Goal: Task Accomplishment & Management: Use online tool/utility

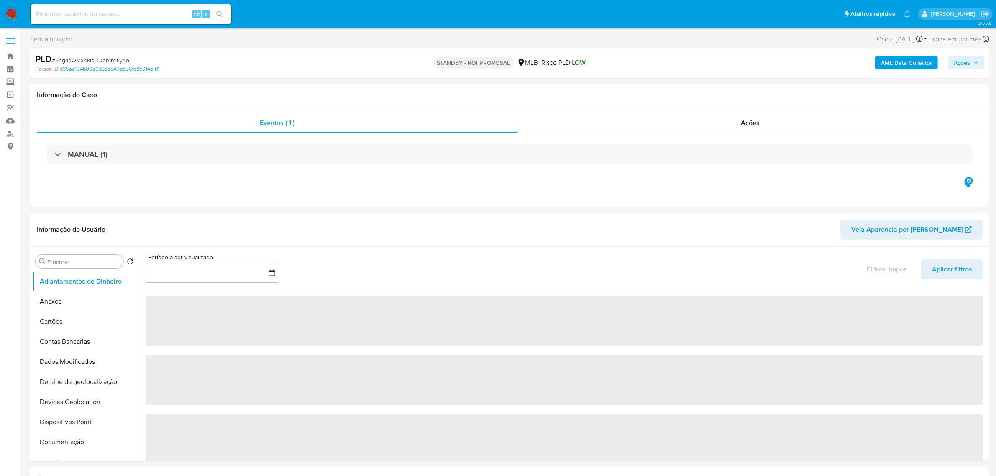
select select "10"
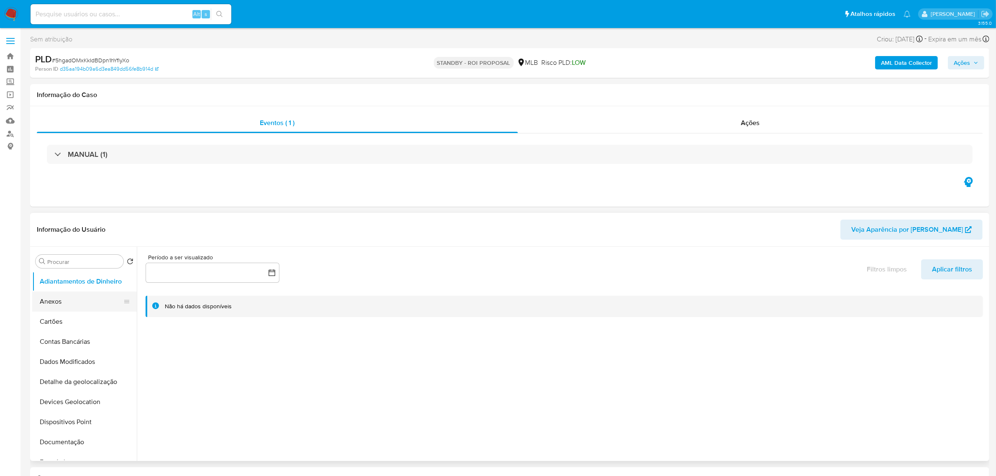
click at [67, 298] on button "Anexos" at bounding box center [81, 301] width 98 height 20
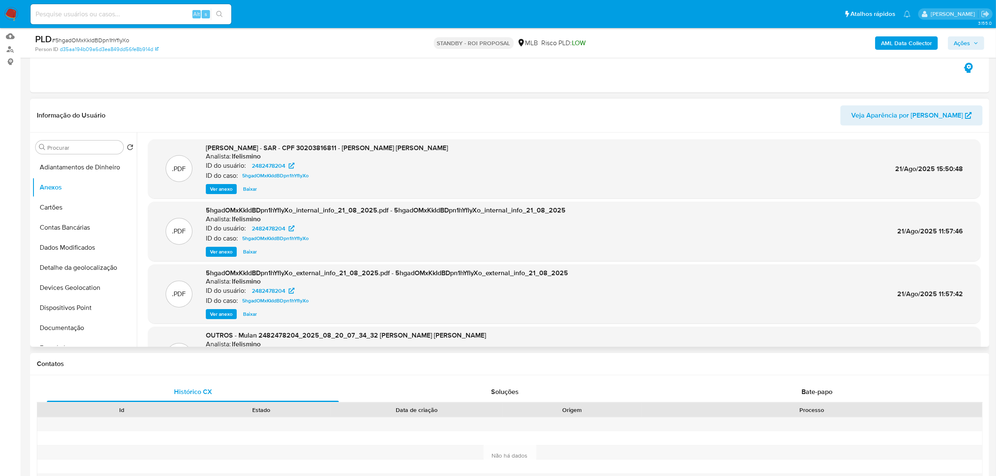
scroll to position [105, 0]
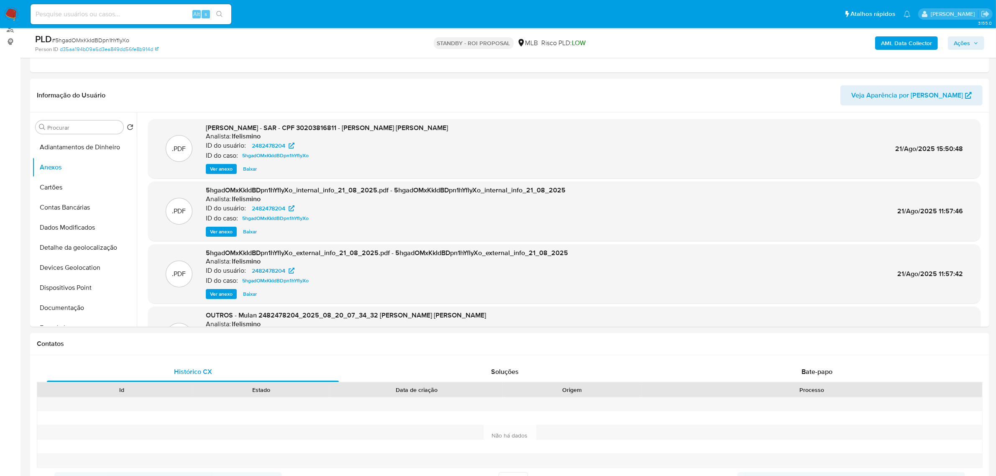
click at [102, 10] on input at bounding box center [131, 14] width 201 height 11
paste input "6qBydSox0X5ROJY2XEFlvjyE"
type input "6qBydSox0X5ROJY2XEFlvjyE"
drag, startPoint x: 219, startPoint y: 13, endPoint x: 201, endPoint y: 4, distance: 19.8
click at [220, 13] on icon "search-icon" at bounding box center [219, 14] width 7 height 7
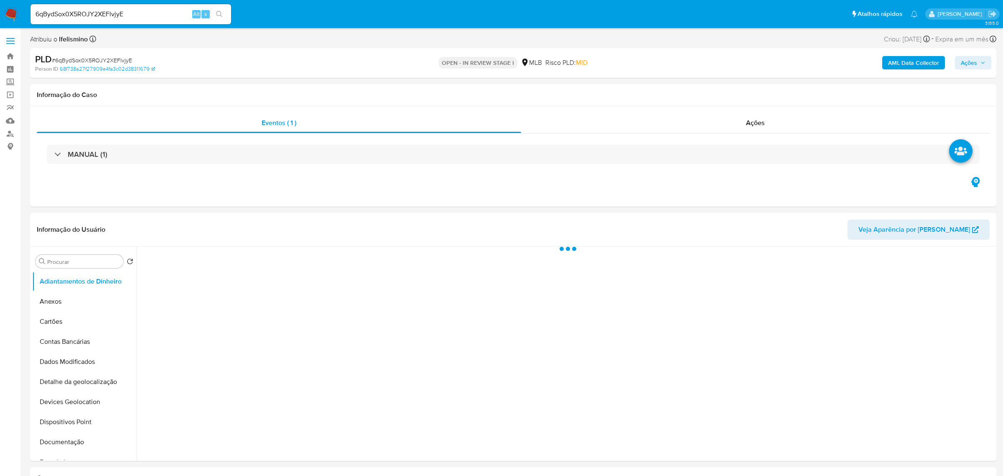
select select "10"
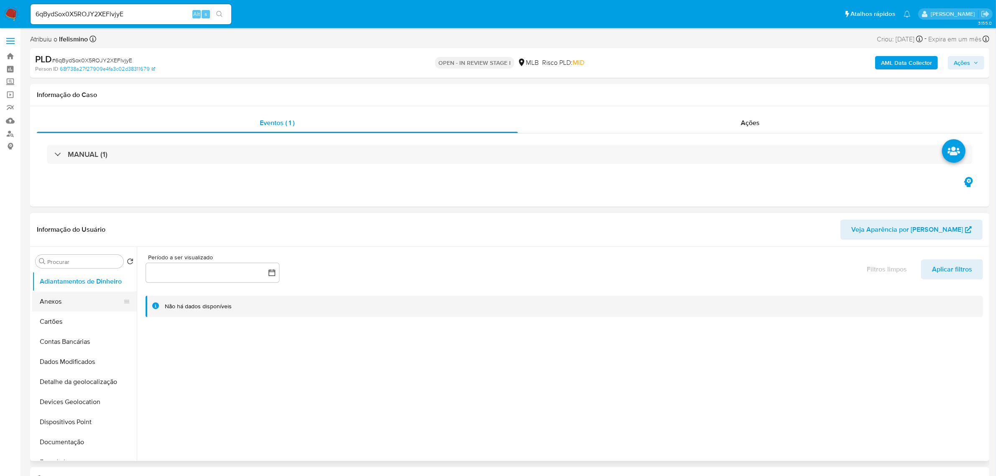
click at [92, 308] on button "Anexos" at bounding box center [81, 301] width 98 height 20
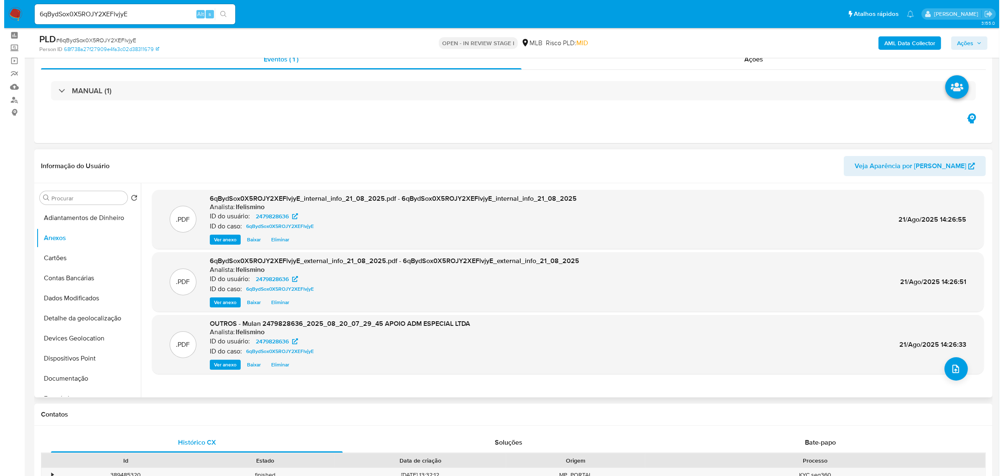
scroll to position [52, 0]
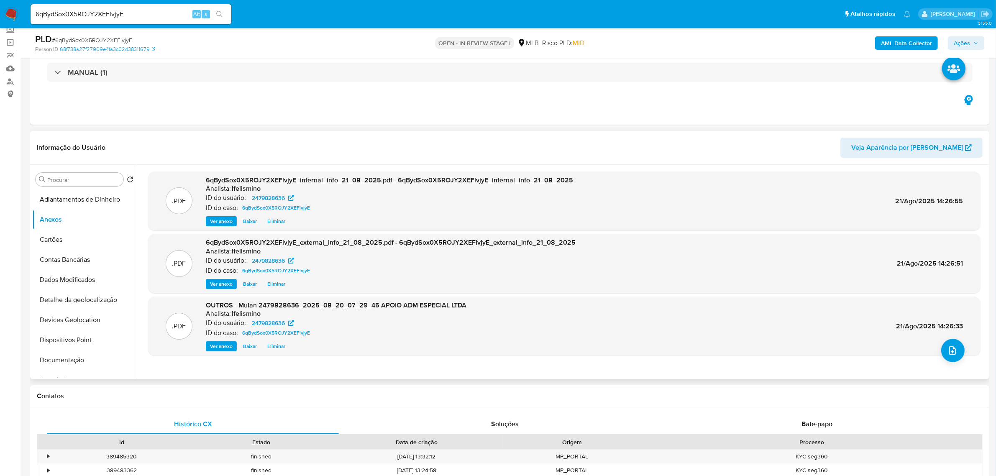
click at [955, 362] on div ".PDF 6qBydSox0X5ROJY2XEFlvjyE_internal_info_21_08_2025.pdf - 6qBydSox0X5ROJY2XE…" at bounding box center [564, 271] width 832 height 201
click at [950, 350] on icon "upload-file" at bounding box center [952, 350] width 10 height 10
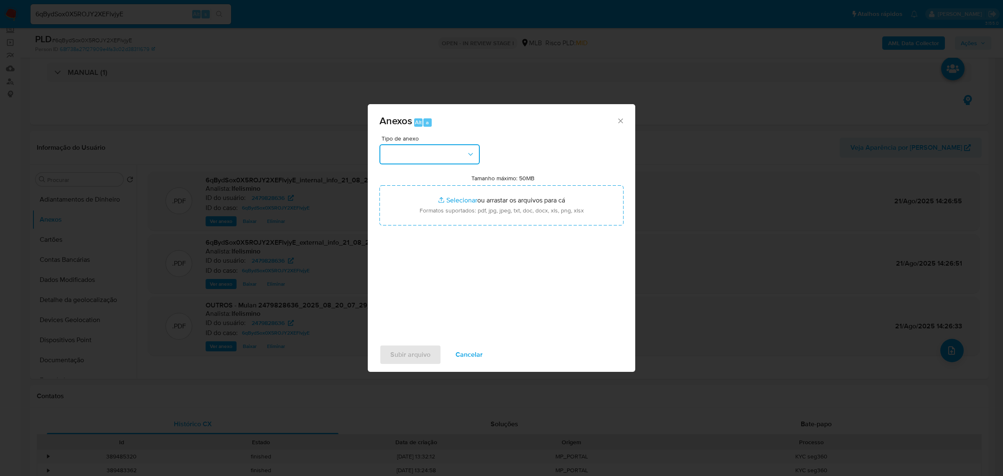
click at [444, 151] on button "button" at bounding box center [430, 154] width 100 height 20
click at [438, 232] on div "DOSSIÊ ANÁLISE" at bounding box center [427, 225] width 85 height 20
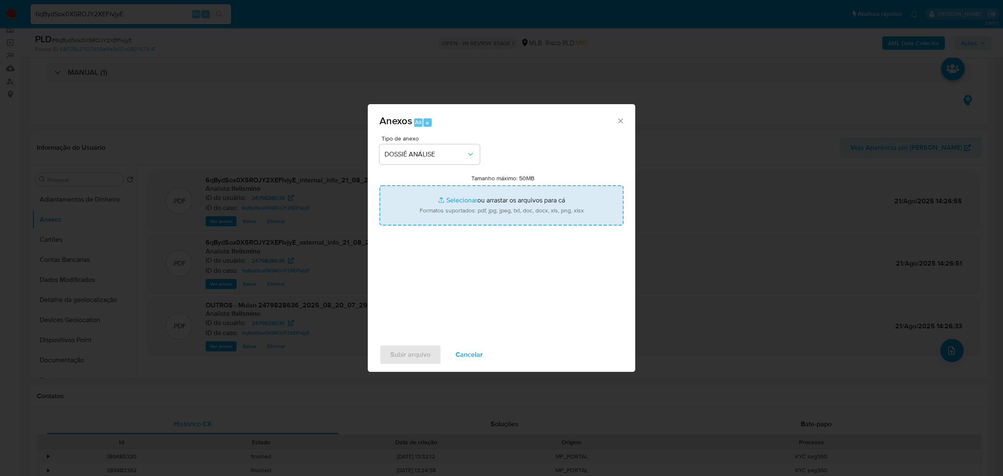
type input "C:\fakepath\SAR - CNPJ 61143837000184 - APOIO ADM ESPECIAL LTDA.pdf"
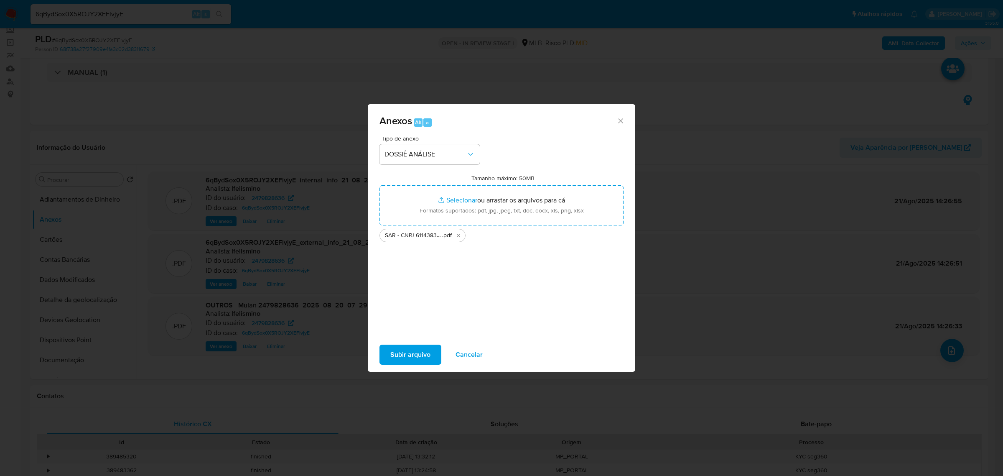
click at [429, 357] on span "Subir arquivo" at bounding box center [411, 354] width 40 height 18
click at [403, 348] on span "Subir arquivo" at bounding box center [411, 354] width 40 height 18
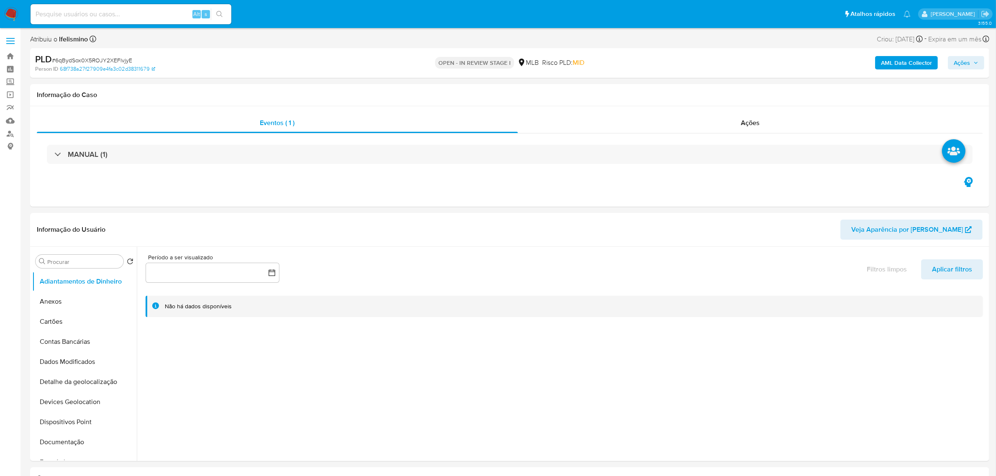
select select "10"
click at [186, 16] on input at bounding box center [131, 14] width 201 height 11
paste input "-----"
type input "-----"
click at [71, 302] on button "Anexos" at bounding box center [81, 301] width 98 height 20
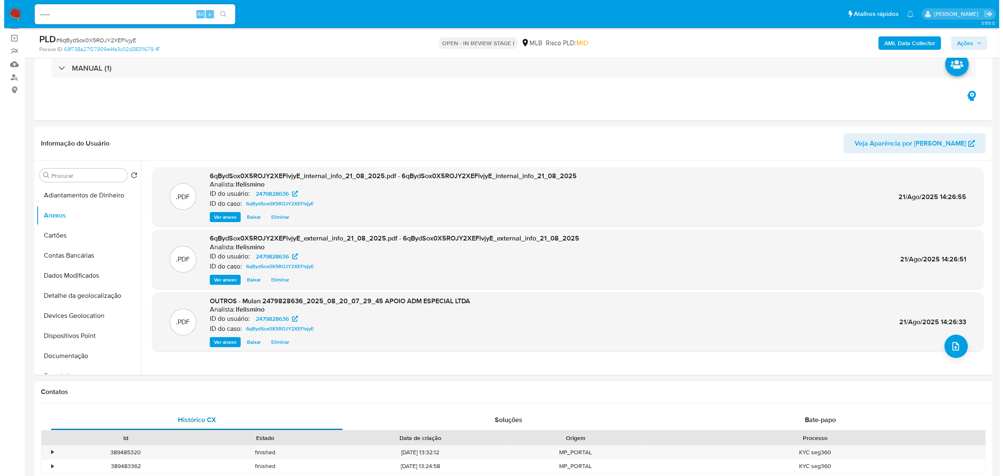
scroll to position [52, 0]
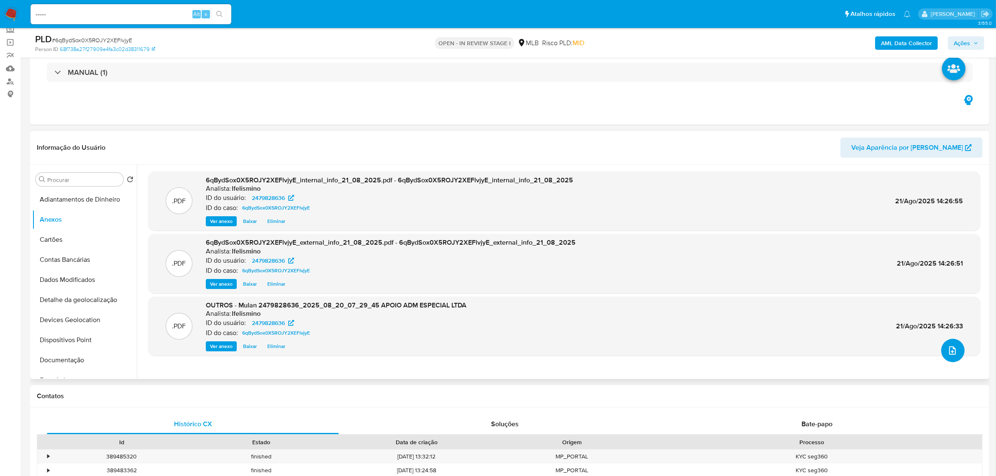
click at [958, 357] on button "upload-file" at bounding box center [952, 350] width 23 height 23
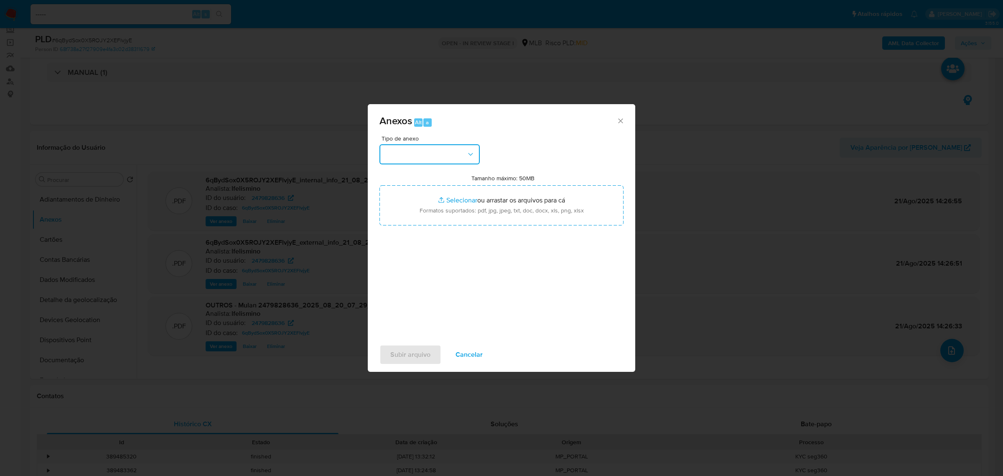
click at [413, 154] on button "button" at bounding box center [430, 154] width 100 height 20
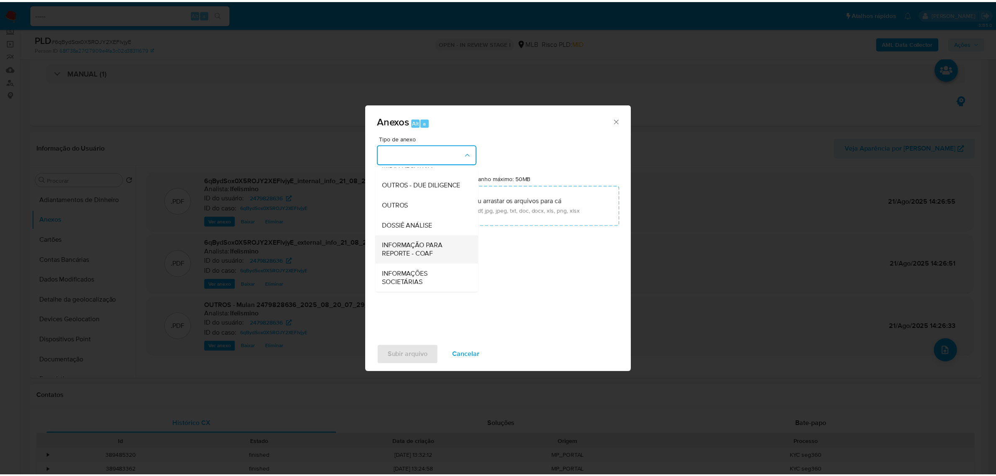
scroll to position [128, 0]
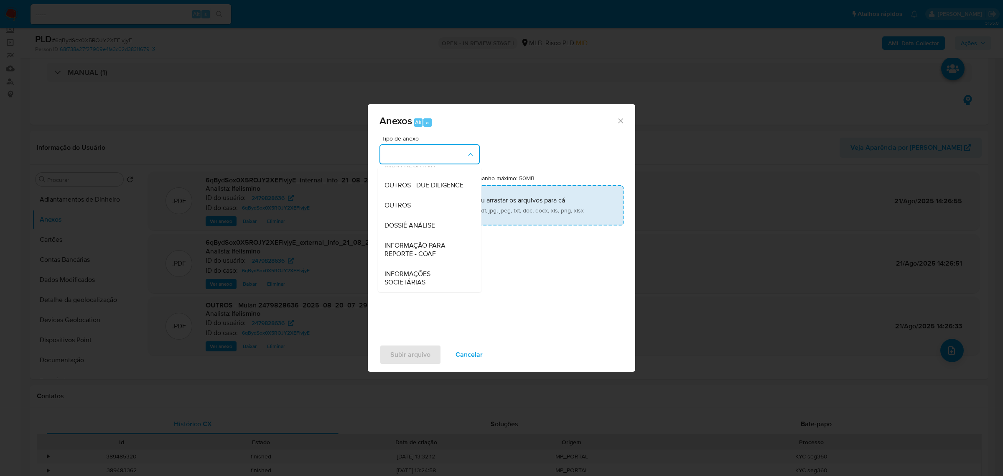
drag, startPoint x: 432, startPoint y: 225, endPoint x: 583, endPoint y: 189, distance: 156.1
click at [432, 225] on span "DOSSIÊ ANÁLISE" at bounding box center [410, 225] width 51 height 8
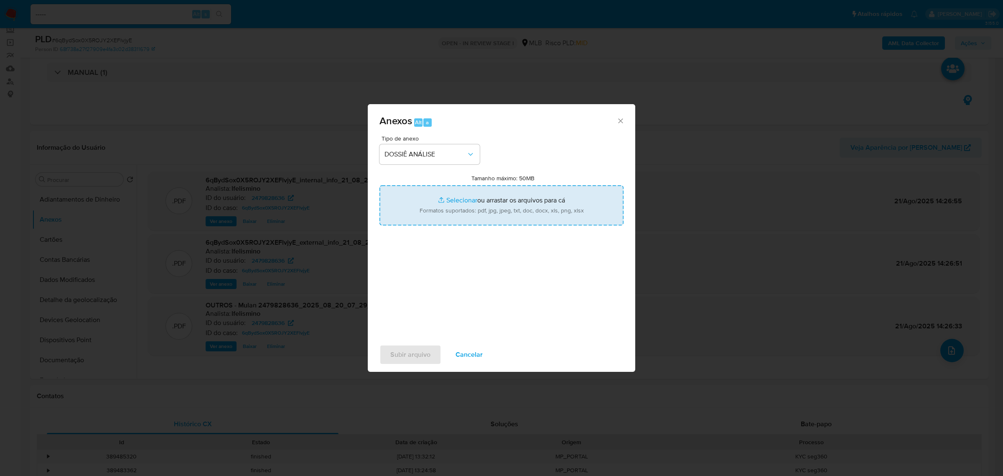
type input "C:\fakepath\SAR - CNPJ 61143837000184 - APOIO ADM ESPECIAL LTDA (1).pdf"
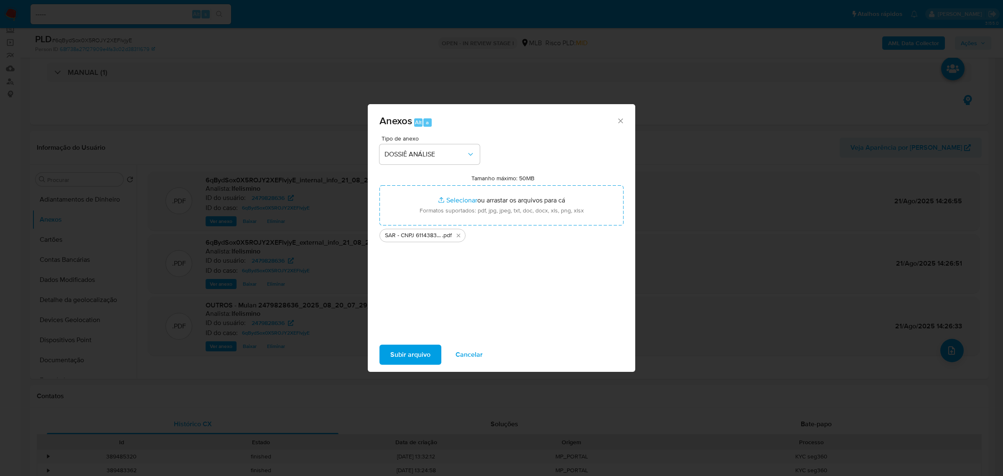
click at [415, 347] on span "Subir arquivo" at bounding box center [411, 354] width 40 height 18
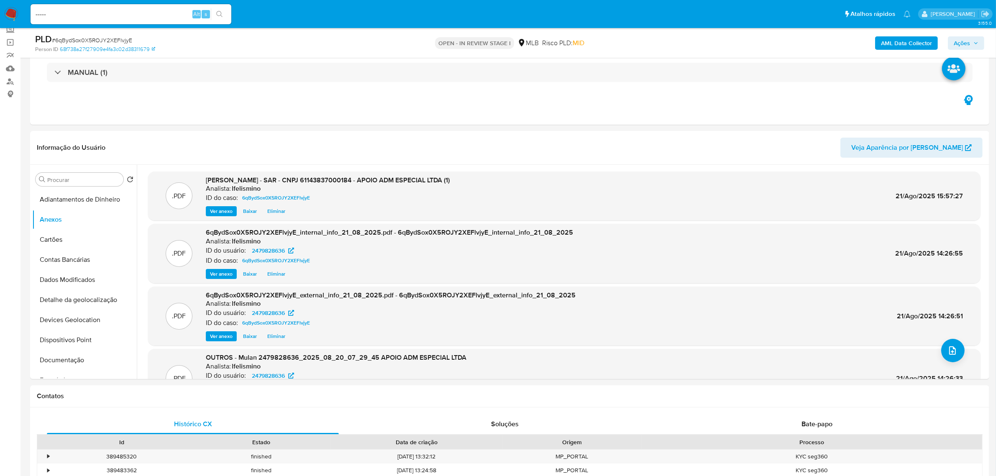
drag, startPoint x: 968, startPoint y: 44, endPoint x: 963, endPoint y: 47, distance: 6.2
click at [968, 44] on span "Ações" at bounding box center [961, 42] width 16 height 13
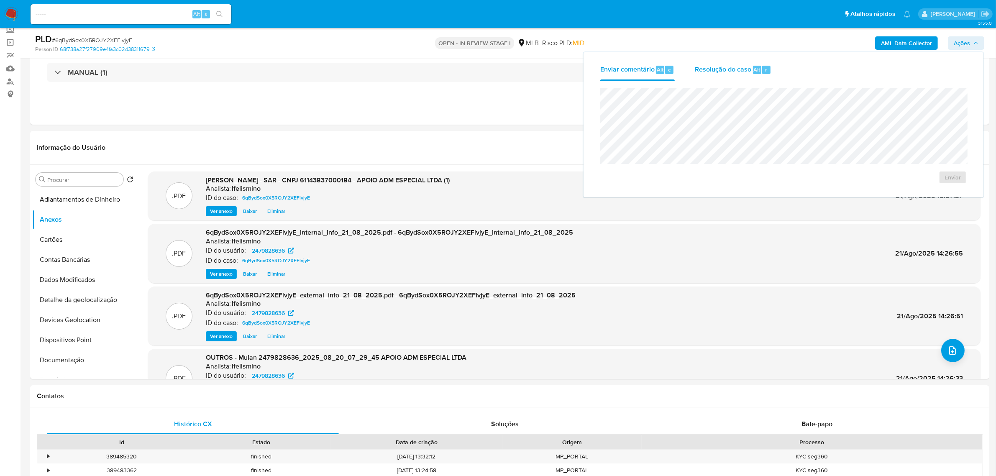
click at [742, 70] on div "Resolução do caso Alt r" at bounding box center [733, 70] width 77 height 22
click at [941, 194] on span "ROI Proposal" at bounding box center [931, 191] width 43 height 12
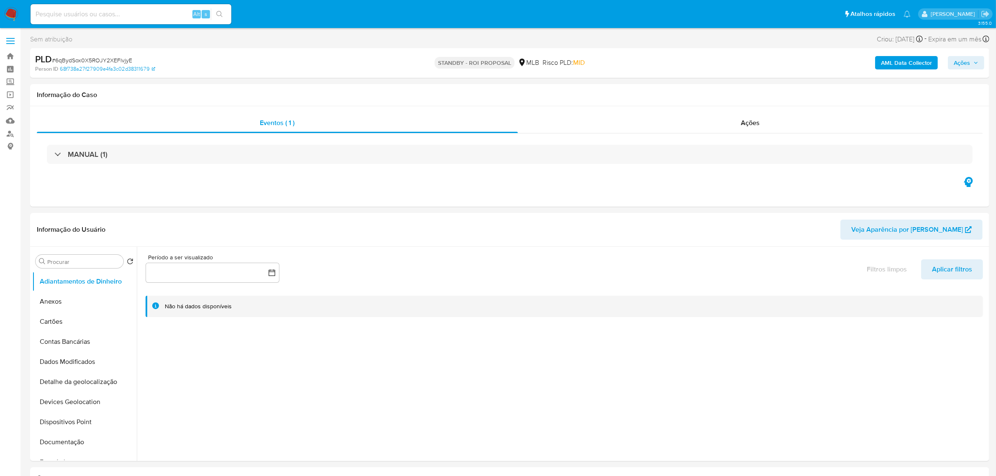
select select "10"
click at [146, 15] on input at bounding box center [131, 14] width 201 height 11
paste input "crU2cjdGfUAxmTG9kdHCywDA"
type input "crU2cjdGfUAxmTG9kdHCywDA"
click at [220, 11] on icon "search-icon" at bounding box center [219, 14] width 7 height 7
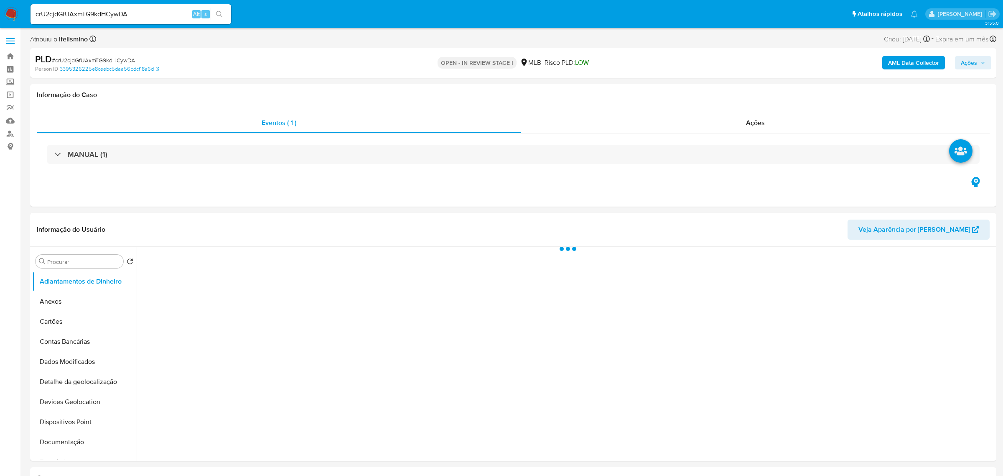
select select "10"
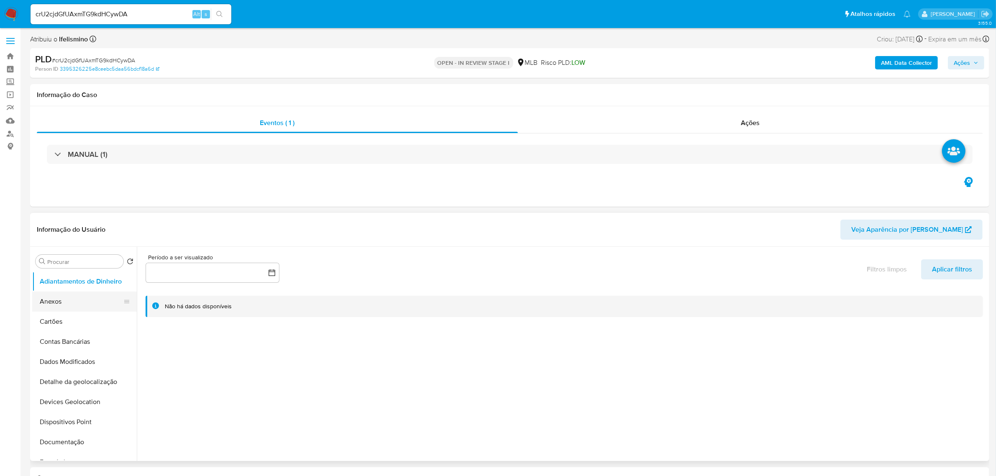
click at [84, 302] on button "Anexos" at bounding box center [81, 301] width 98 height 20
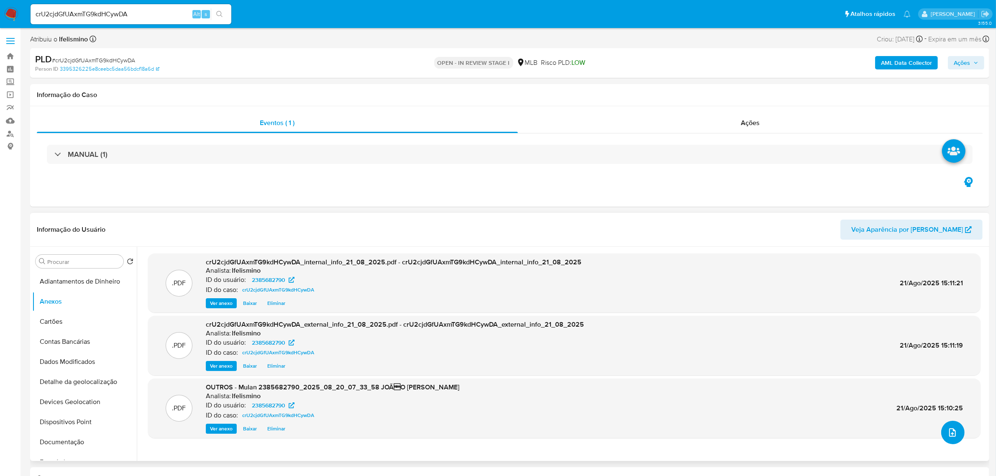
click at [953, 440] on button "upload-file" at bounding box center [952, 432] width 23 height 23
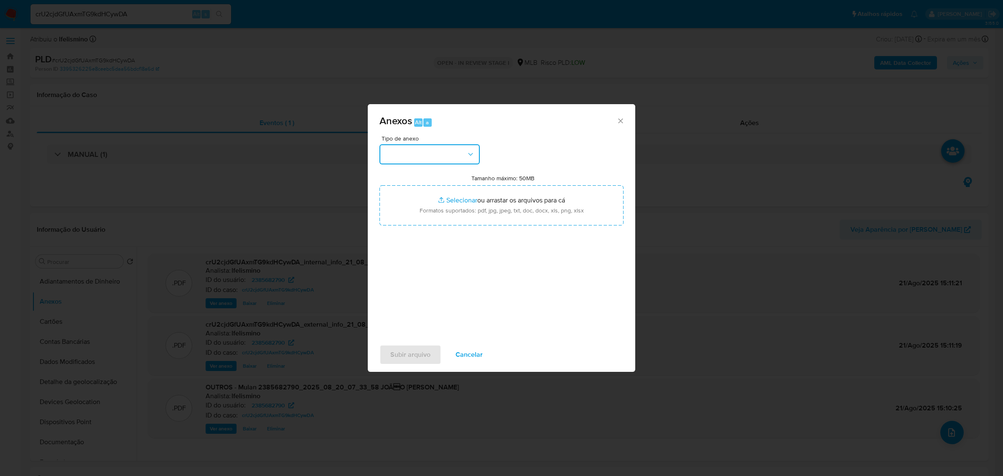
drag, startPoint x: 437, startPoint y: 149, endPoint x: 439, endPoint y: 160, distance: 11.5
click at [437, 148] on button "button" at bounding box center [430, 154] width 100 height 20
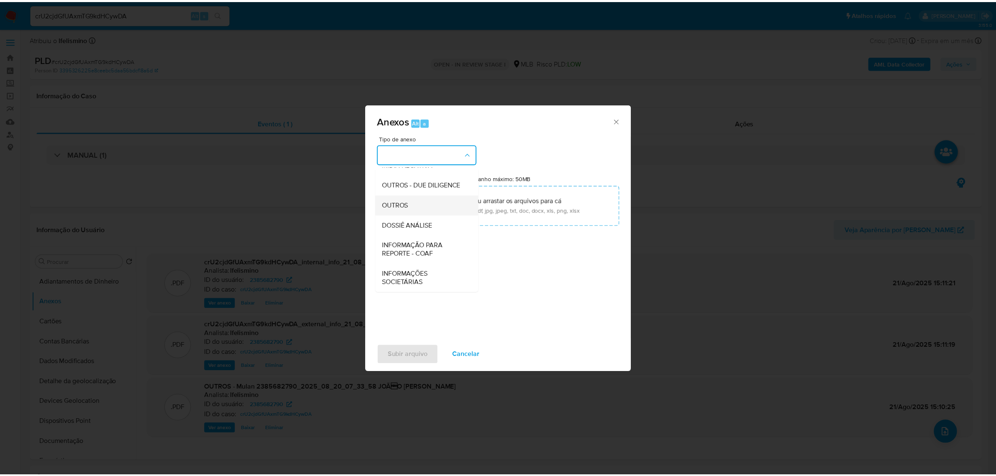
scroll to position [128, 0]
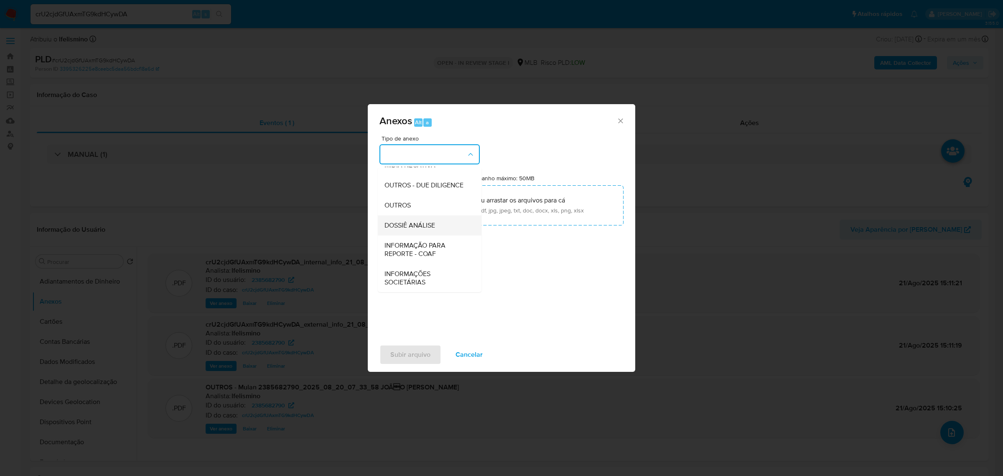
click at [429, 224] on span "DOSSIÊ ANÁLISE" at bounding box center [410, 225] width 51 height 8
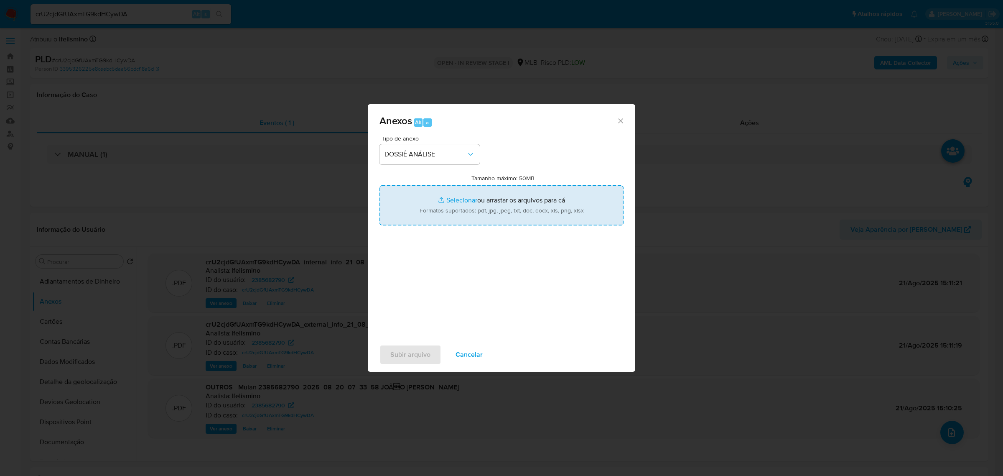
type input "C:\fakepath\SAR - CPF 23252133741 - JOÃO PEDRO COSTA ALEXANDRINO.pdf"
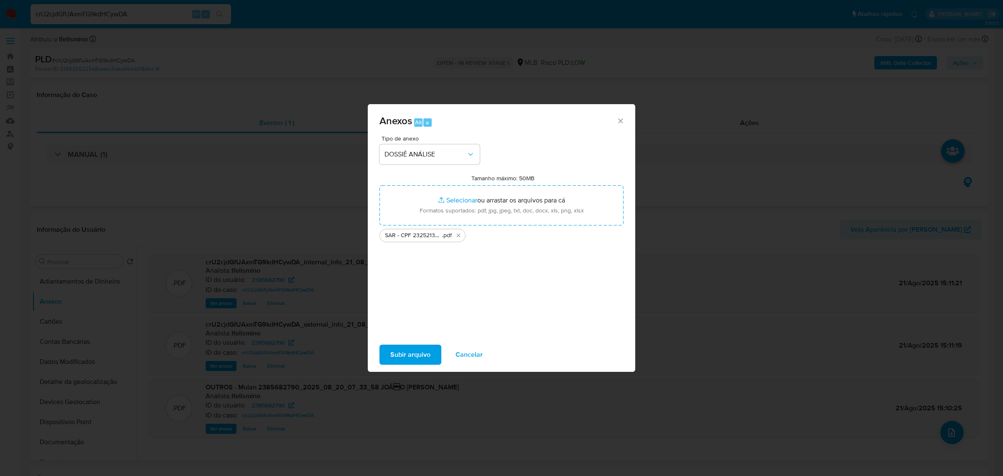
click at [415, 352] on span "Subir arquivo" at bounding box center [411, 354] width 40 height 18
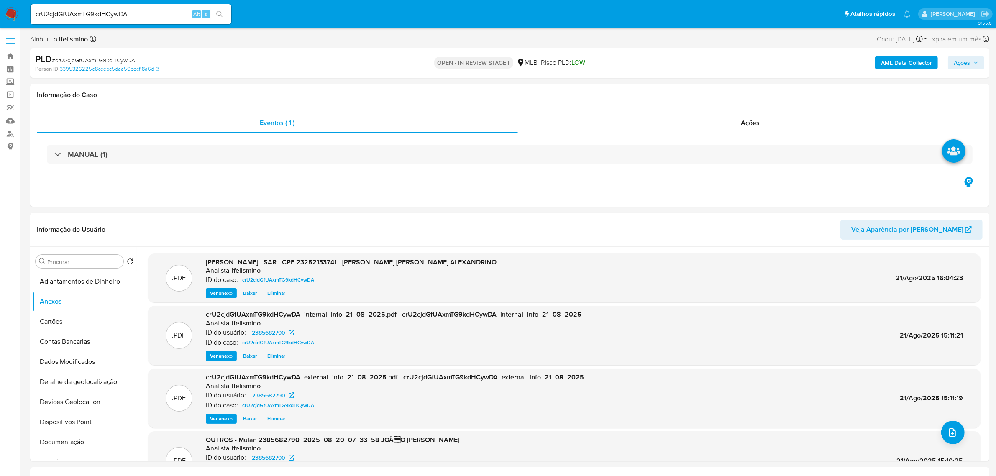
click at [960, 70] on div "AML Data Collector Ações" at bounding box center [827, 63] width 314 height 20
click at [966, 64] on span "Ações" at bounding box center [961, 62] width 16 height 13
click at [748, 86] on span "Resolução do caso" at bounding box center [723, 89] width 56 height 10
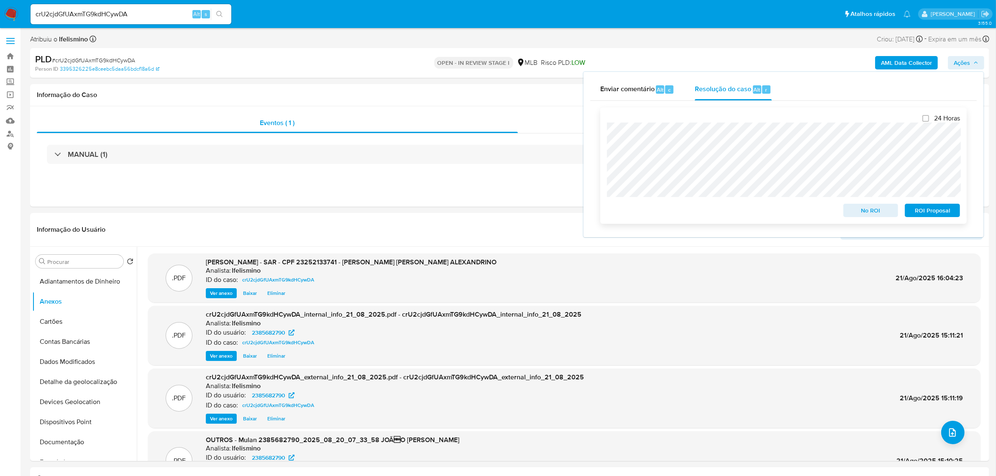
click at [949, 208] on span "ROI Proposal" at bounding box center [931, 210] width 43 height 12
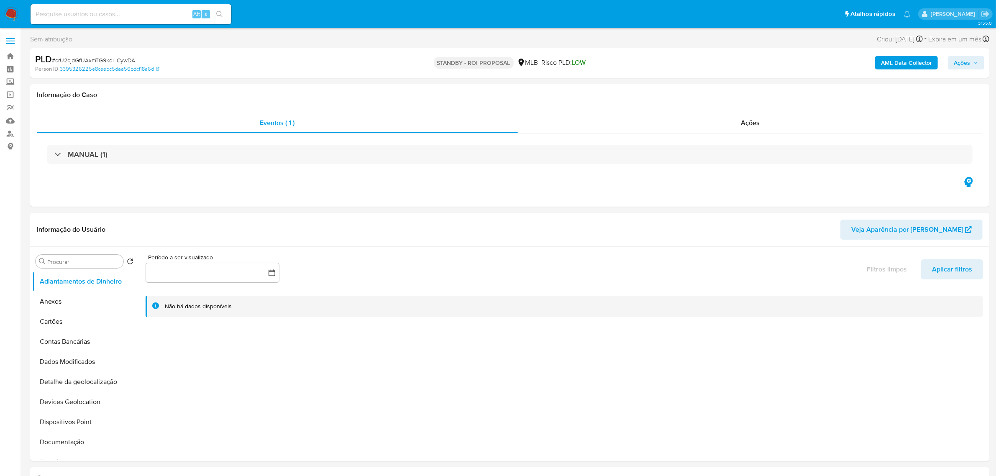
select select "10"
click at [107, 306] on button "Anexos" at bounding box center [81, 301] width 98 height 20
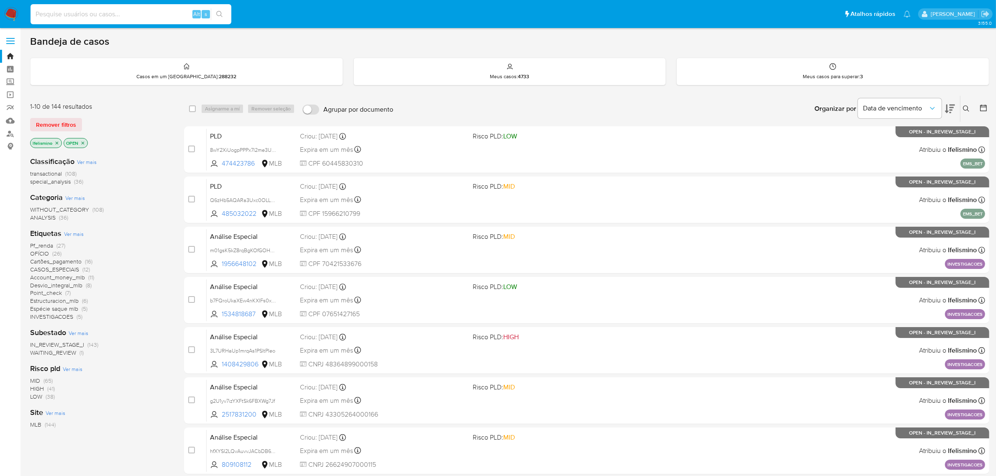
click at [153, 10] on input at bounding box center [131, 14] width 201 height 11
paste input "TUtEgI4lPQBqOqKNHSuwWHZE"
type input "TUtEgI4lPQBqOqKNHSuwWHZE"
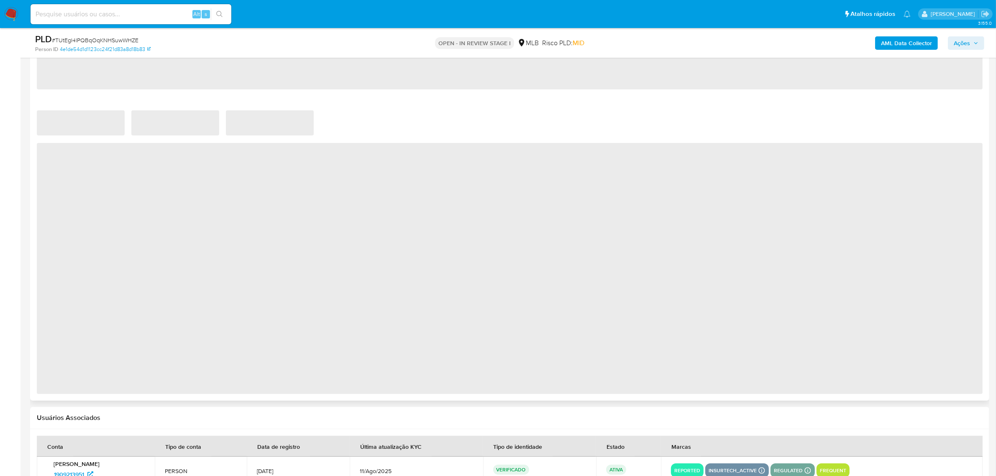
select select "10"
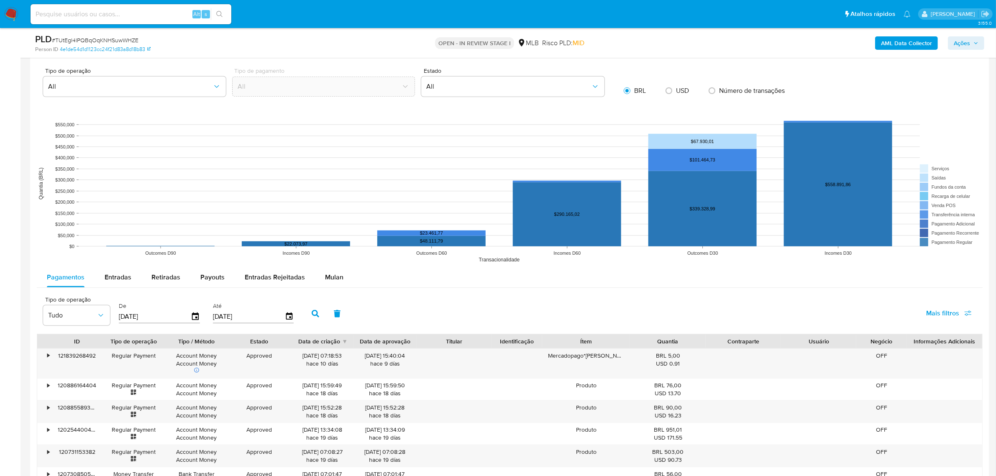
scroll to position [679, 0]
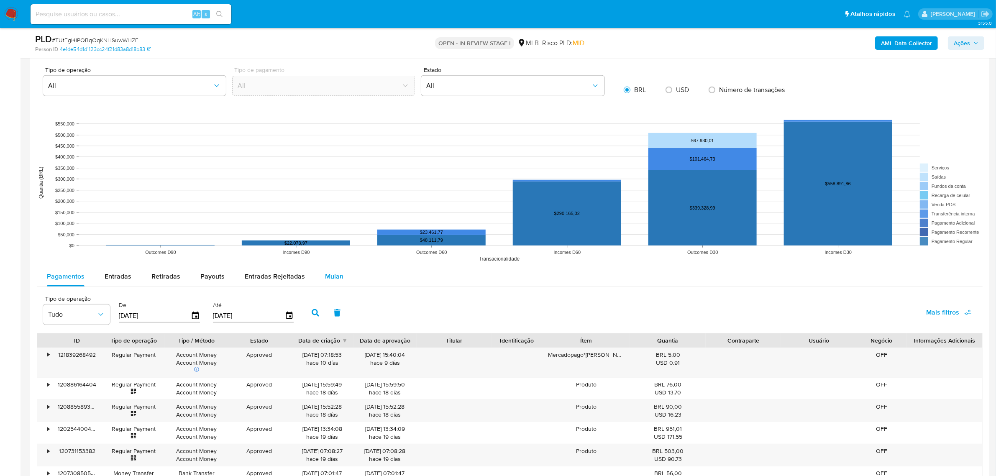
click at [329, 279] on span "Mulan" at bounding box center [334, 276] width 18 height 10
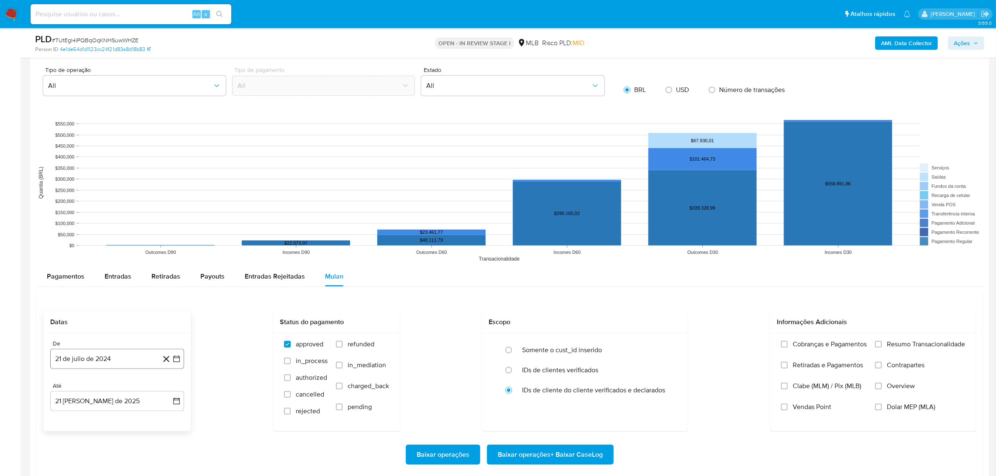
drag, startPoint x: 126, startPoint y: 362, endPoint x: 123, endPoint y: 349, distance: 13.1
click at [126, 362] on button "21 de julio de 2024" at bounding box center [117, 359] width 134 height 20
click at [116, 228] on span "julio 2024" at bounding box center [112, 231] width 31 height 8
click at [163, 224] on icon "Año siguiente" at bounding box center [167, 222] width 10 height 10
click at [148, 276] on span "jun" at bounding box center [153, 276] width 10 height 7
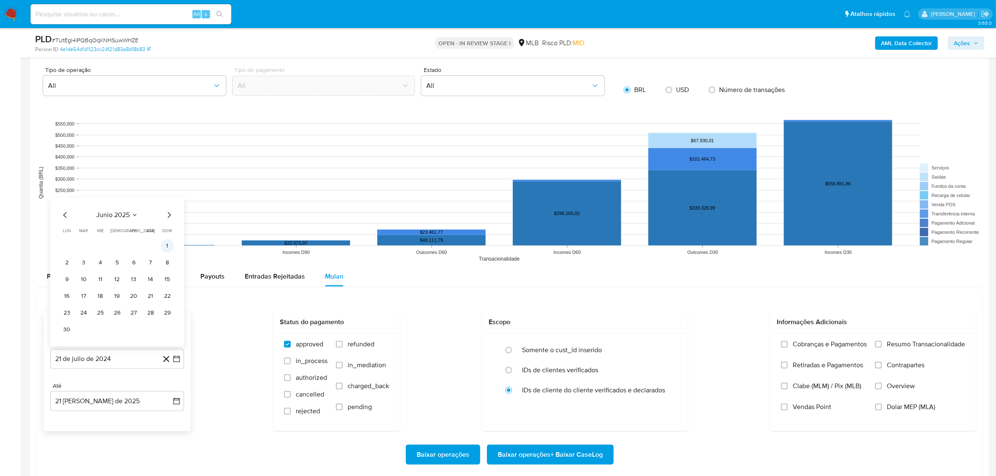
click at [166, 249] on button "1" at bounding box center [167, 245] width 13 height 13
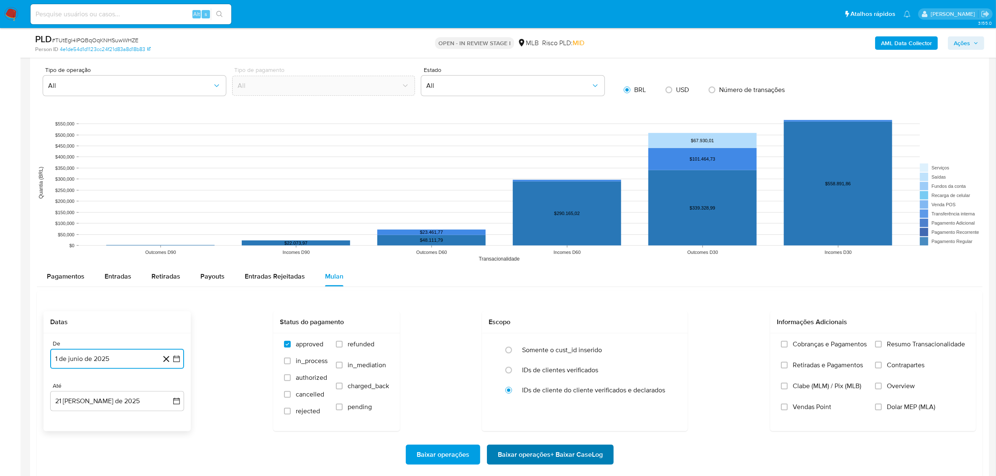
click at [525, 455] on span "Baixar operações + Baixar CaseLog" at bounding box center [550, 454] width 105 height 18
click at [134, 15] on input at bounding box center [131, 14] width 201 height 11
paste input "ScSKfQSW0II36MwEptHsVZ3m"
type input "ScSKfQSW0II36MwEptHsVZ3m"
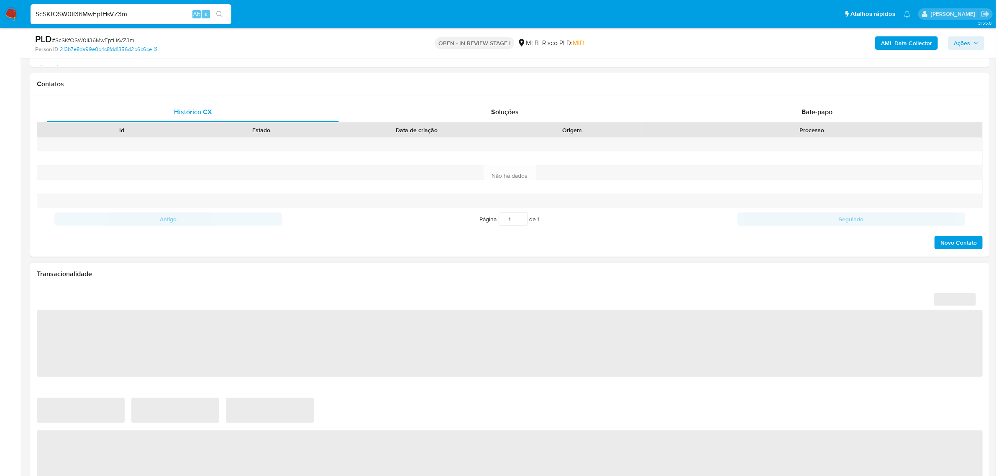
scroll to position [366, 0]
select select "10"
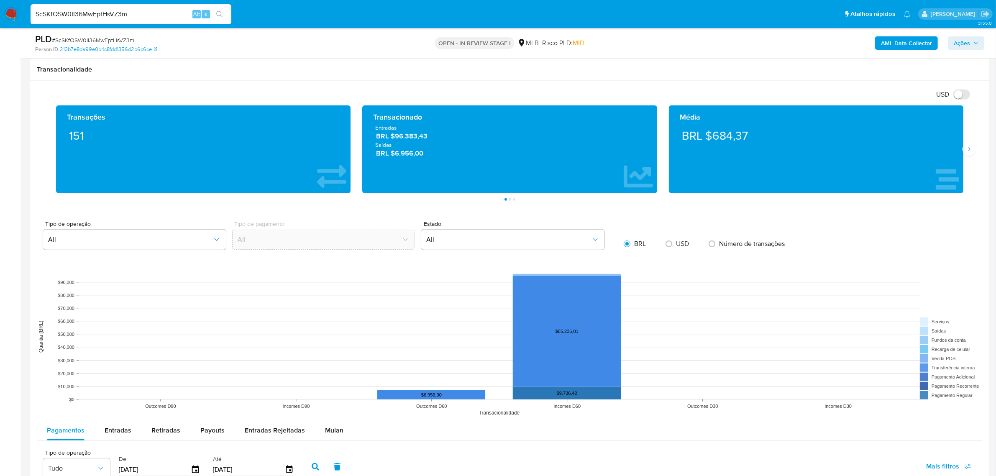
scroll to position [575, 0]
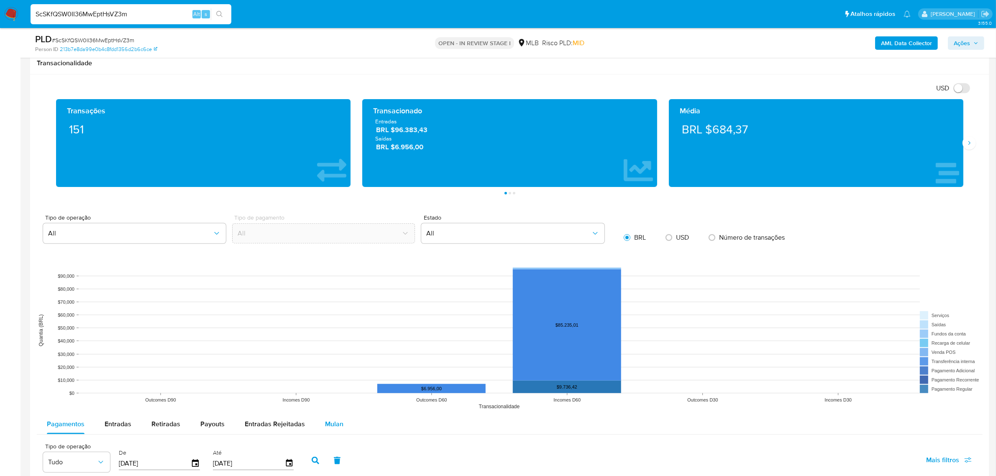
click at [329, 423] on span "Mulan" at bounding box center [334, 424] width 18 height 10
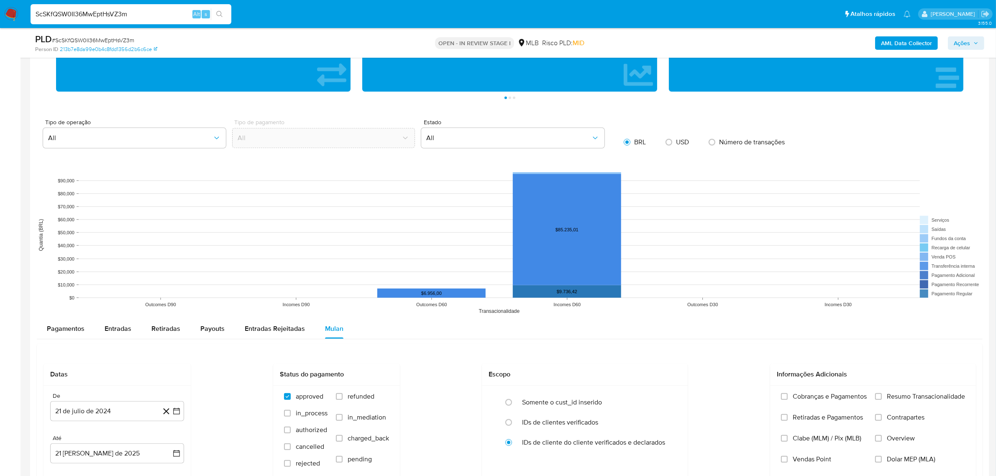
scroll to position [784, 0]
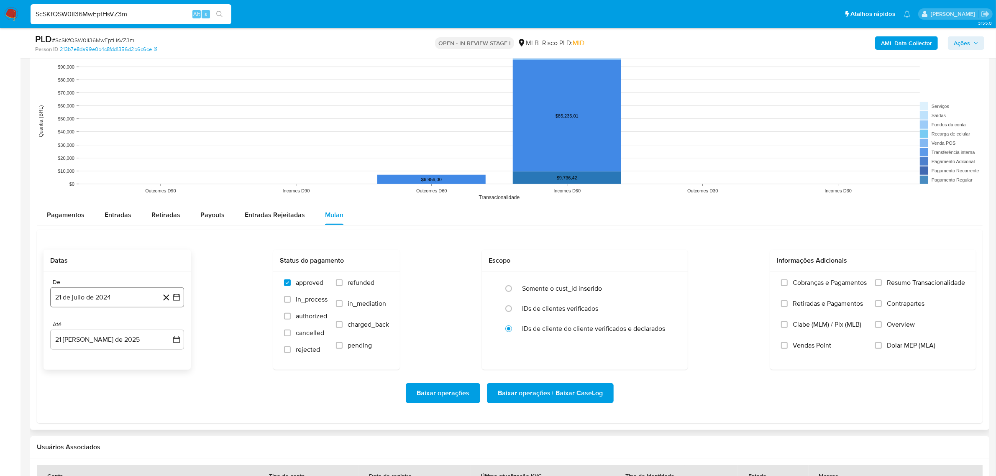
click at [115, 306] on button "21 de julio de 2024" at bounding box center [117, 297] width 134 height 20
click at [113, 329] on span "julio 2024" at bounding box center [112, 327] width 31 height 8
click at [165, 329] on icon "Año siguiente" at bounding box center [167, 327] width 10 height 10
click at [151, 382] on span "jun" at bounding box center [153, 381] width 10 height 7
click at [164, 363] on button "1" at bounding box center [167, 357] width 13 height 13
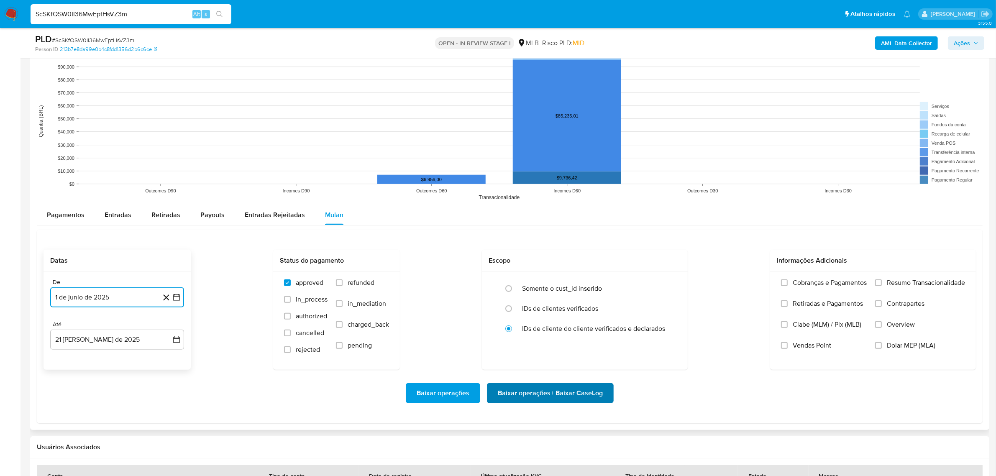
click at [523, 393] on span "Baixar operações + Baixar CaseLog" at bounding box center [550, 393] width 105 height 18
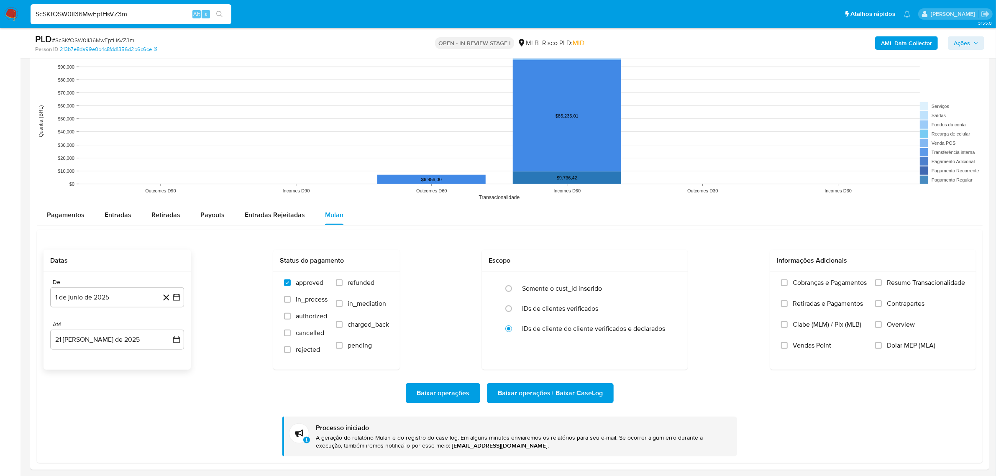
click at [102, 16] on input "ScSKfQSW0II36MwEptHsVZ3m" at bounding box center [131, 14] width 201 height 11
click at [101, 16] on input "ScSKfQSW0II36MwEptHsVZ3m" at bounding box center [131, 14] width 201 height 11
paste input "X4KLs1fHviYc1xej9I9SsDpx"
type input "X4KLs1fHviYc1xej9I9SsDpx"
click at [225, 14] on button "search-icon" at bounding box center [219, 14] width 17 height 12
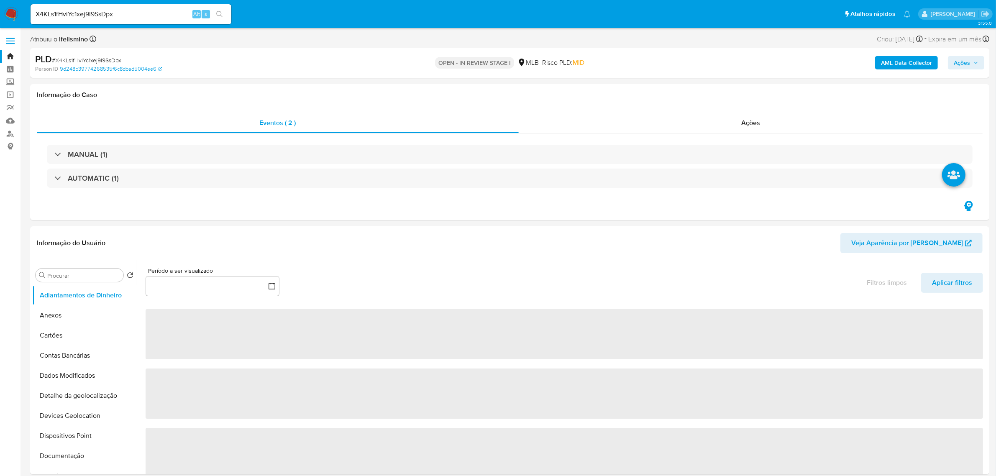
select select "10"
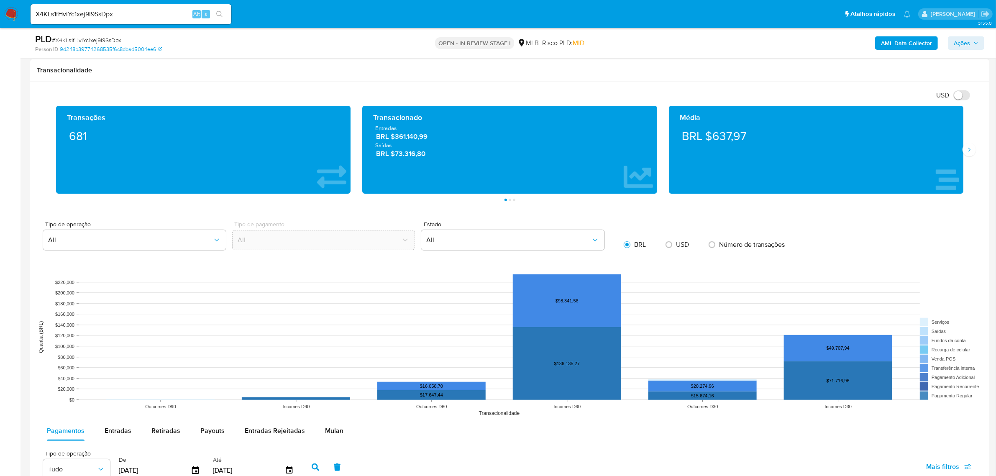
scroll to position [679, 0]
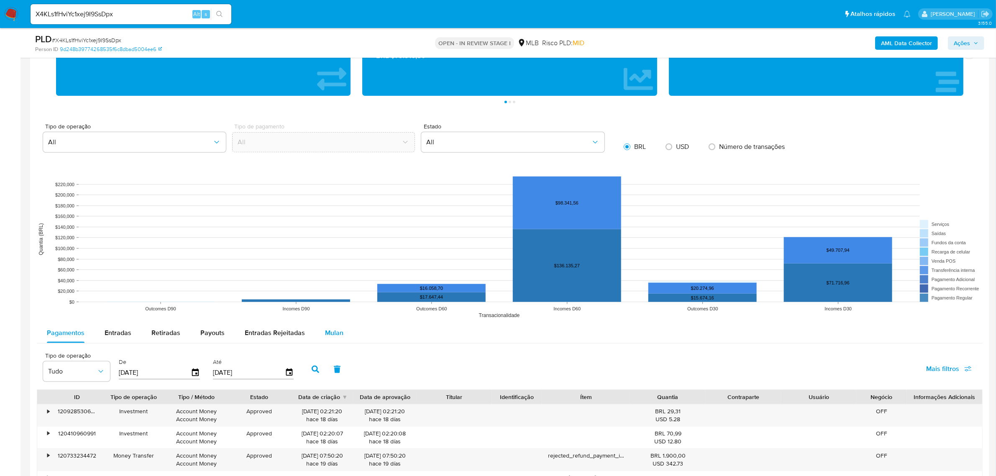
drag, startPoint x: 342, startPoint y: 330, endPoint x: 331, endPoint y: 330, distance: 10.9
click at [342, 330] on button "Mulan" at bounding box center [334, 333] width 38 height 20
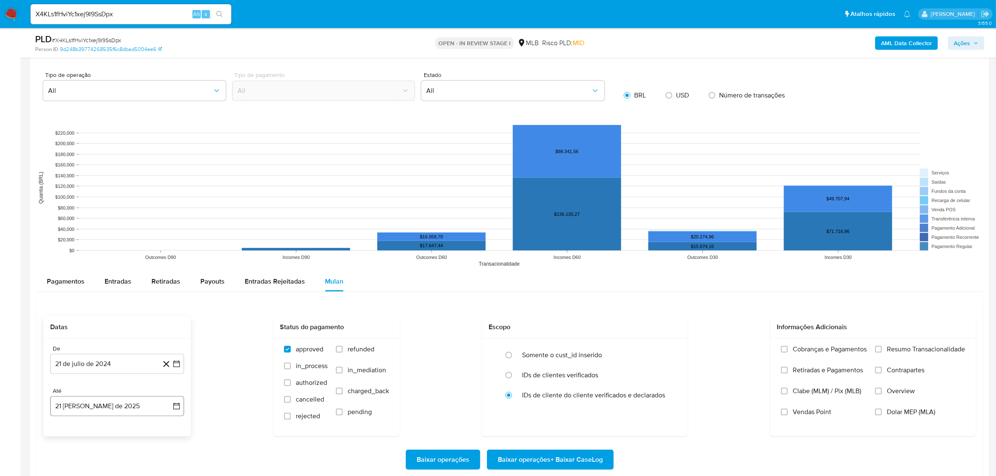
scroll to position [836, 0]
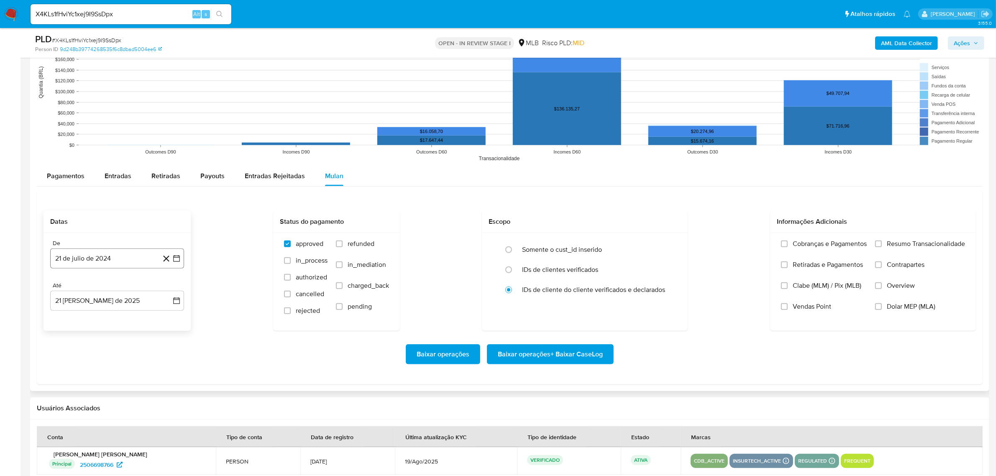
click at [113, 258] on button "21 de julio de 2024" at bounding box center [117, 258] width 134 height 20
click at [107, 292] on span "julio 2024" at bounding box center [112, 288] width 31 height 8
click at [171, 293] on icon "Año siguiente" at bounding box center [167, 288] width 10 height 10
click at [154, 340] on span "jun" at bounding box center [153, 342] width 10 height 7
click at [165, 319] on button "1" at bounding box center [167, 319] width 13 height 13
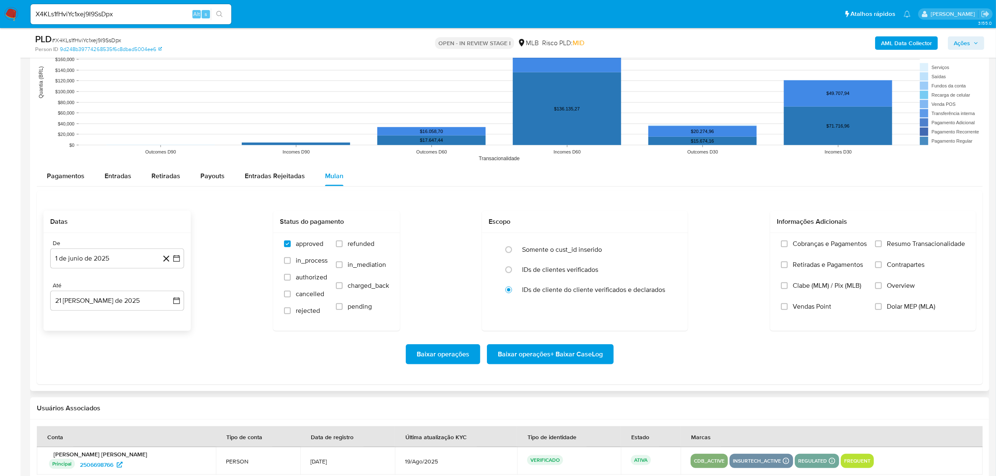
click at [514, 343] on div "Baixar operações Baixar operações + Baixar CaseLog" at bounding box center [509, 354] width 932 height 47
click at [520, 352] on span "Baixar operações + Baixar CaseLog" at bounding box center [550, 354] width 105 height 18
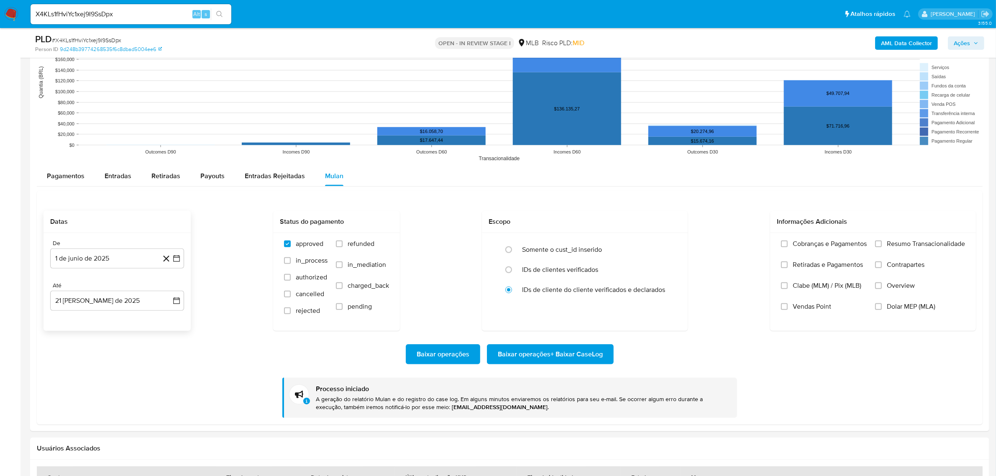
click at [64, 14] on input "X4KLs1fHviYc1xej9I9SsDpx" at bounding box center [131, 14] width 201 height 11
click at [64, 15] on input "X4KLs1fHviYc1xej9I9SsDpx" at bounding box center [131, 14] width 201 height 11
paste input "ikI50zUZAYBNT4ywJ42DYEr2"
type input "ikI50zUZAYBNT4ywJ42DYEr2"
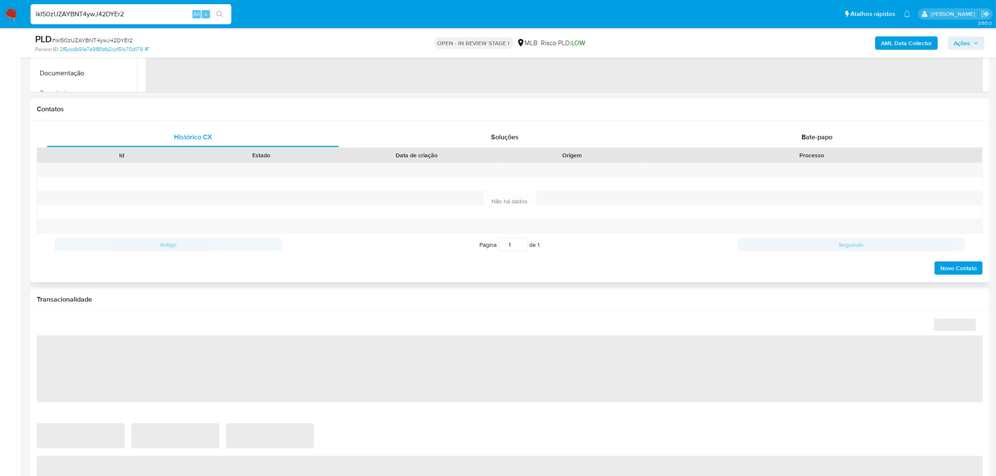
select select "10"
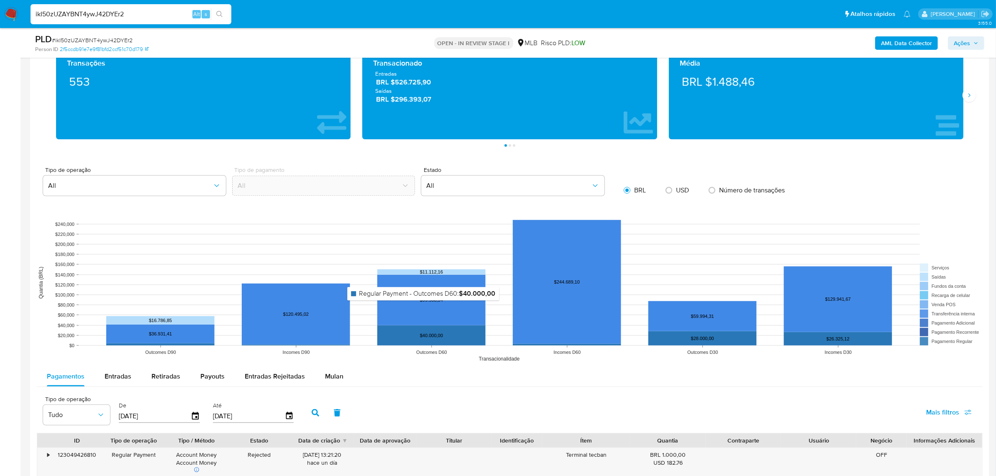
scroll to position [732, 0]
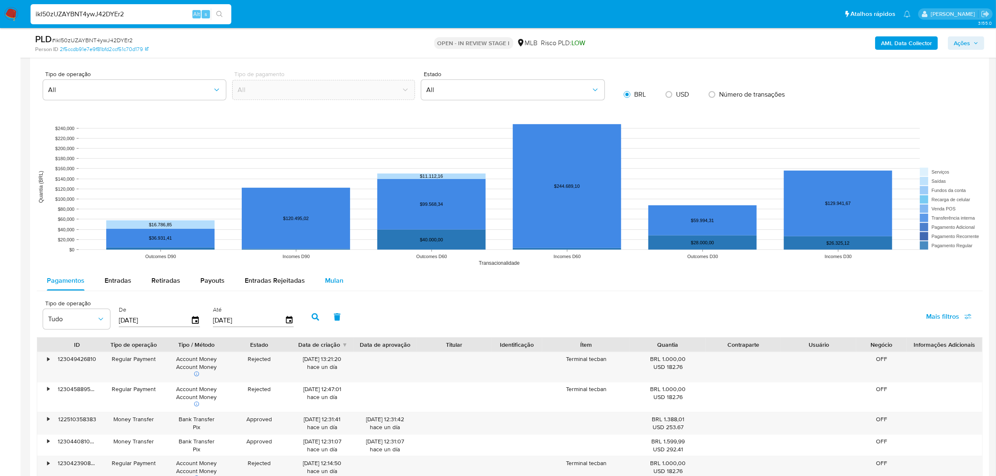
click at [325, 291] on div "Mulan" at bounding box center [334, 281] width 18 height 20
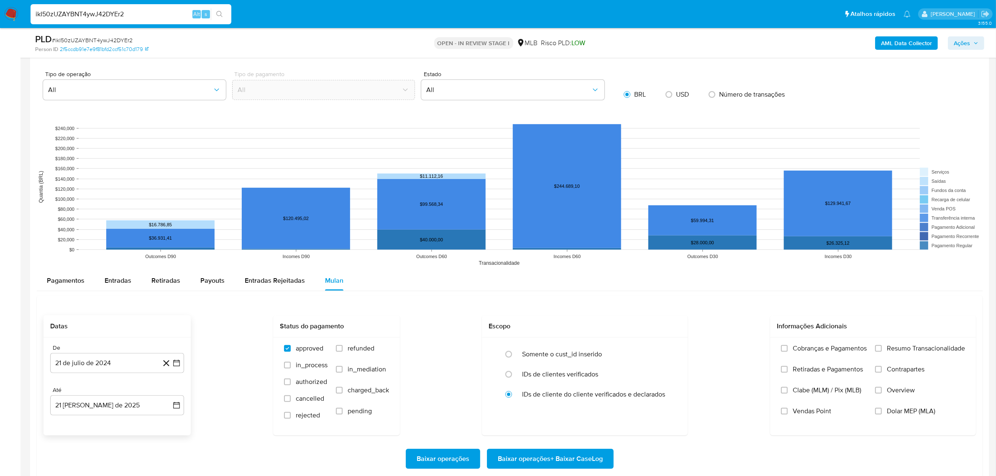
click at [130, 374] on div "De 21 de julio de 2024 21-07-2024 Até 21 de agosto de 2025 21-08-2025" at bounding box center [116, 386] width 147 height 98
click at [120, 364] on button "21 de julio de 2024" at bounding box center [117, 363] width 134 height 20
click at [118, 240] on span "julio 2024" at bounding box center [112, 236] width 31 height 8
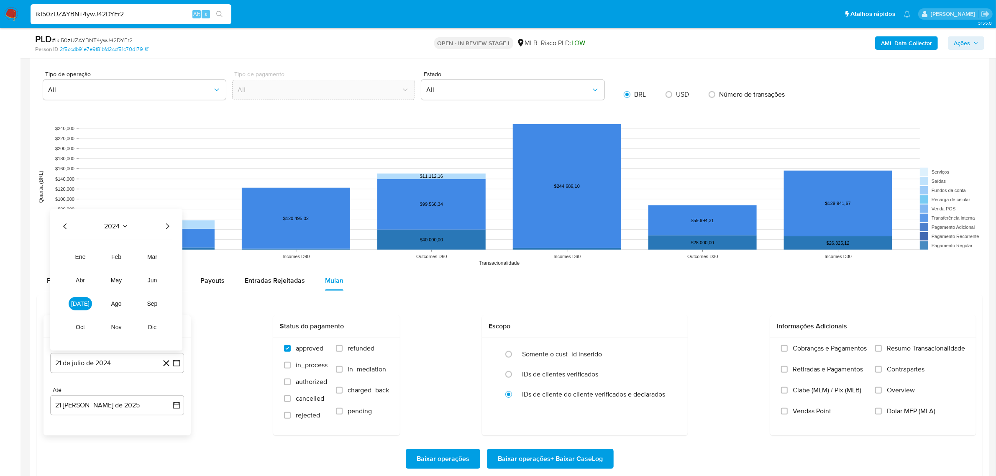
click at [170, 229] on icon "Año siguiente" at bounding box center [167, 226] width 10 height 10
click at [153, 278] on span "jun" at bounding box center [153, 280] width 10 height 7
click at [164, 251] on button "1" at bounding box center [167, 249] width 13 height 13
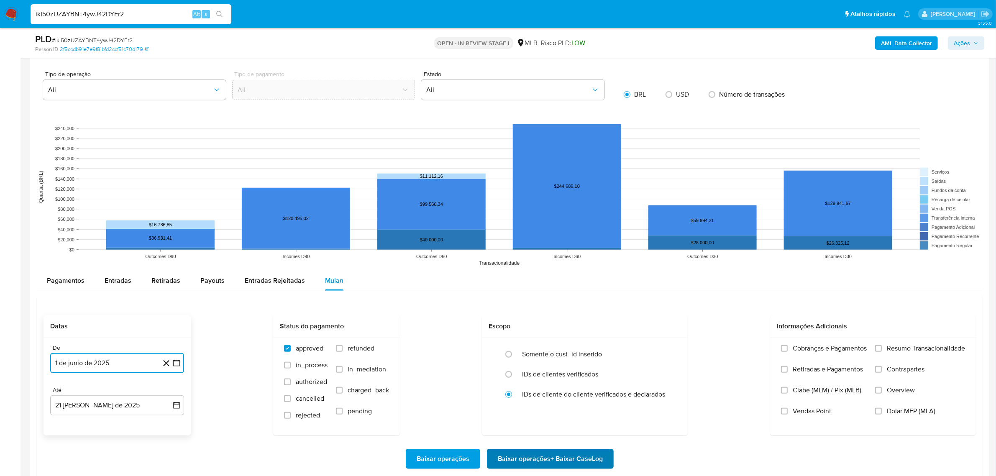
click at [573, 465] on span "Baixar operações + Baixar CaseLog" at bounding box center [550, 458] width 105 height 18
click at [153, 15] on input "ikI50zUZAYBNT4ywJ42DYEr2" at bounding box center [131, 14] width 201 height 11
paste input "PQw2nKI0dfs85kwWs9yhPtcC"
type input "PQw2nKI0dfs85kwWs9yhPtcC"
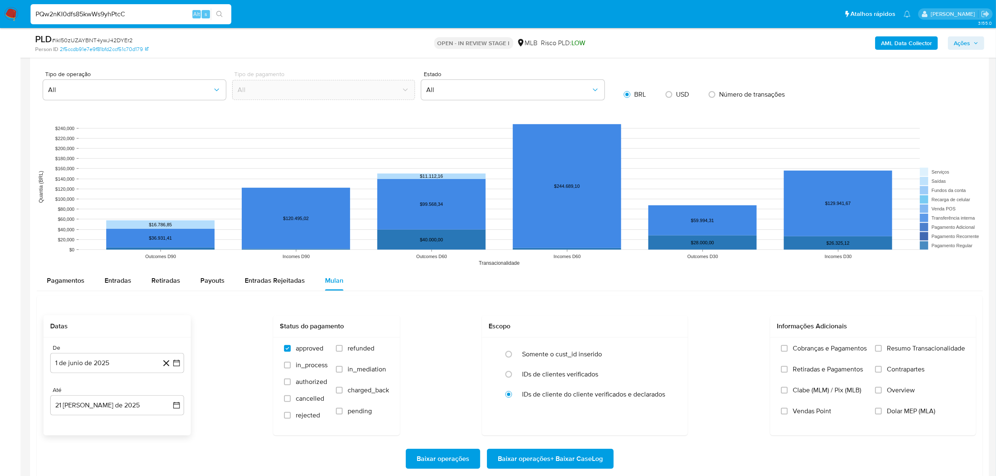
click at [228, 13] on button "search-icon" at bounding box center [219, 14] width 17 height 12
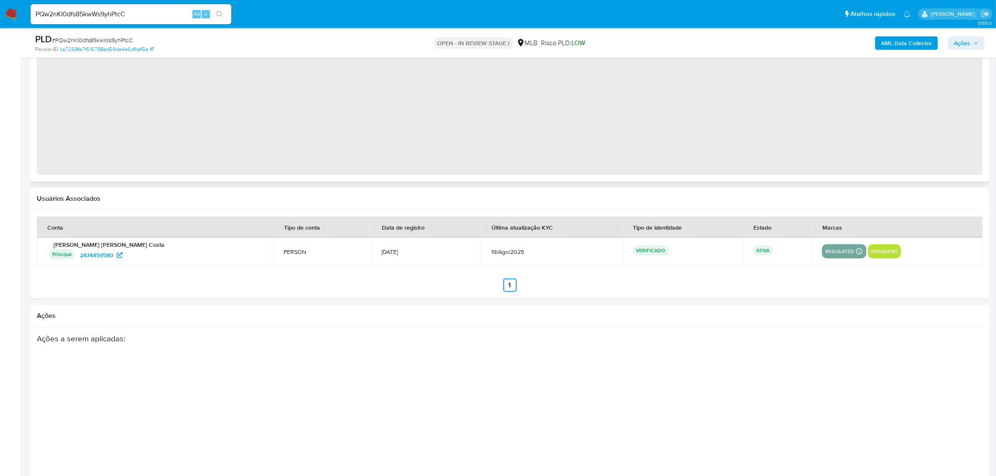
select select "10"
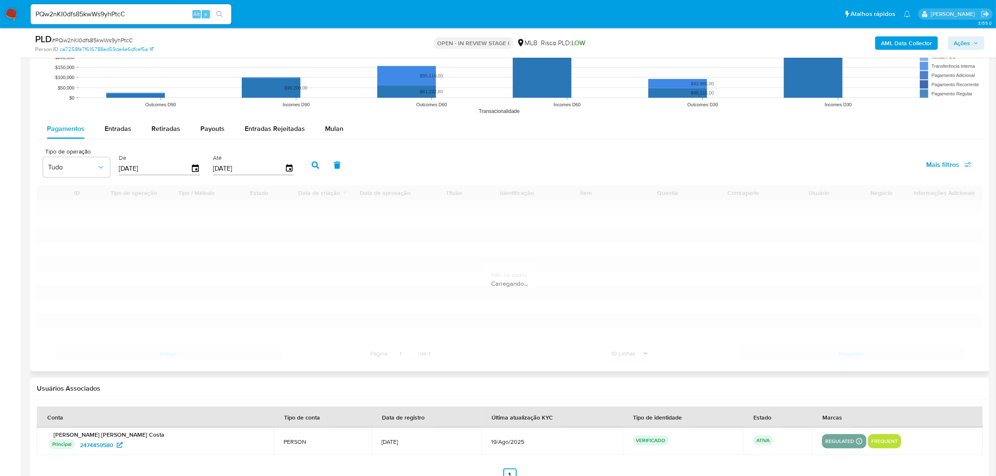
scroll to position [889, 0]
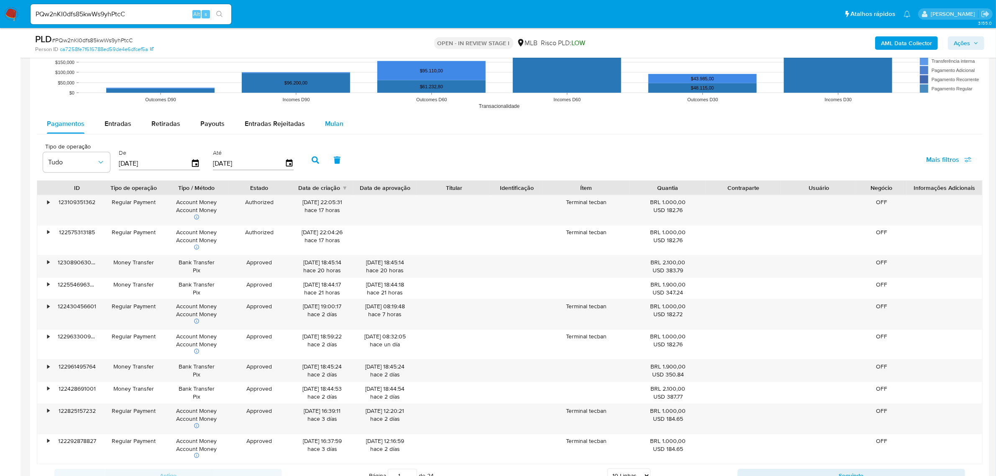
click at [329, 128] on span "Mulan" at bounding box center [334, 124] width 18 height 10
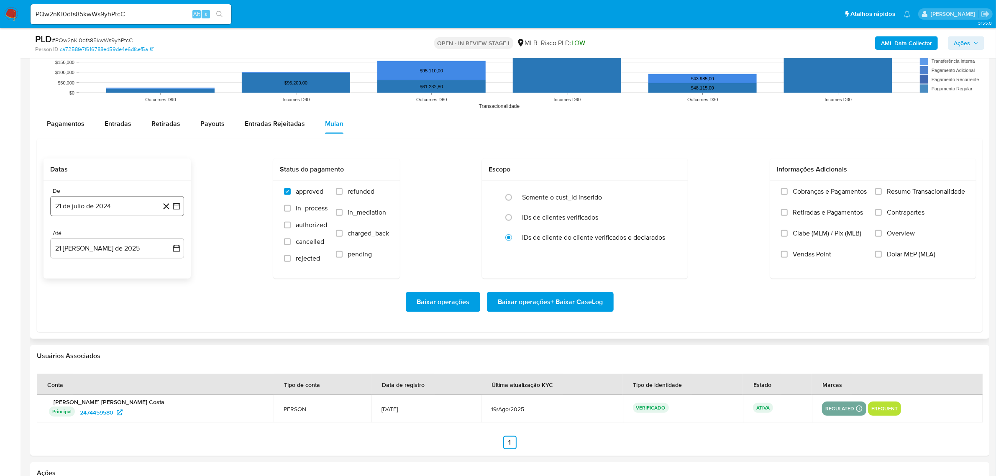
click at [141, 214] on button "21 de julio de 2024" at bounding box center [117, 206] width 134 height 20
click at [127, 231] on div "julio 2024 julio 2024 lun lunes mar martes mié miércoles jue jueves vie viernes…" at bounding box center [117, 285] width 134 height 132
click at [124, 234] on span "julio 2024" at bounding box center [112, 236] width 31 height 8
drag, startPoint x: 162, startPoint y: 239, endPoint x: 161, endPoint y: 249, distance: 10.1
click at [163, 239] on icon "Año siguiente" at bounding box center [167, 236] width 10 height 10
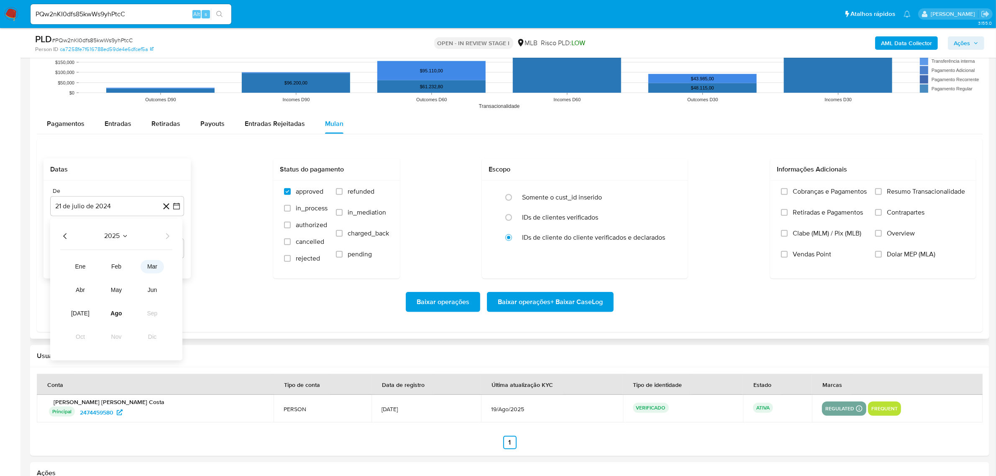
click at [151, 269] on span "mar" at bounding box center [152, 266] width 10 height 7
click at [171, 240] on icon "Mes siguiente" at bounding box center [169, 236] width 10 height 10
click at [166, 266] on button "1" at bounding box center [167, 266] width 13 height 13
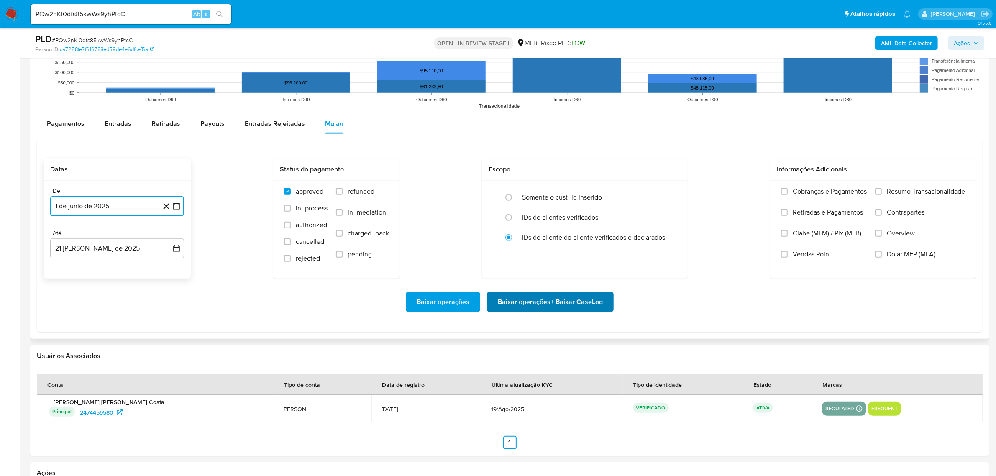
click at [586, 303] on span "Baixar operações + Baixar CaseLog" at bounding box center [550, 302] width 105 height 18
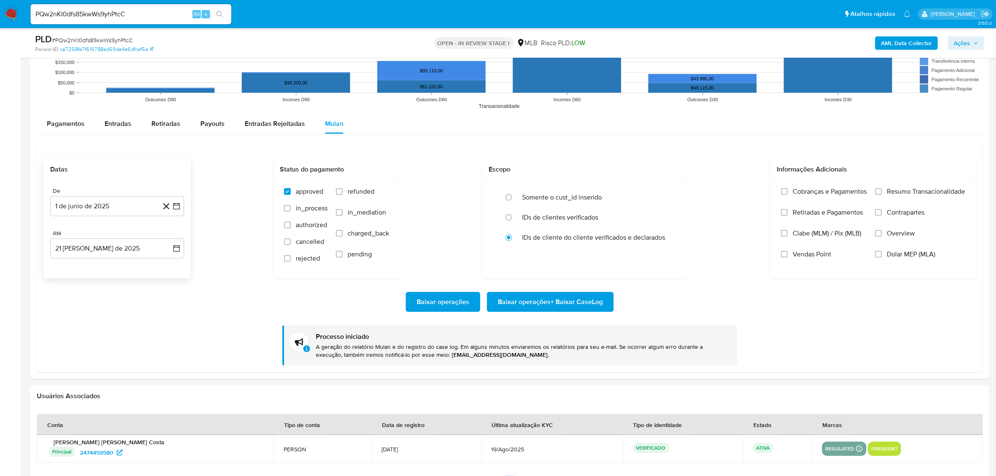
click at [91, 11] on input "PQw2nKI0dfs85kwWs9yhPtcC" at bounding box center [131, 14] width 201 height 11
paste input "j9rhQRjrtOL8aip5jdZyNQoa"
type input "j9rhQRjrtOL8aip5jdZyNQoa"
click at [222, 15] on icon "search-icon" at bounding box center [219, 14] width 7 height 7
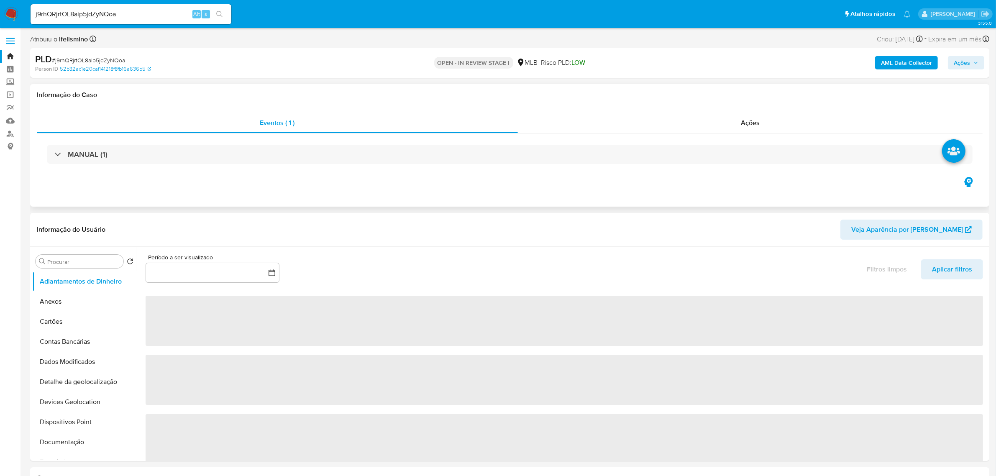
select select "10"
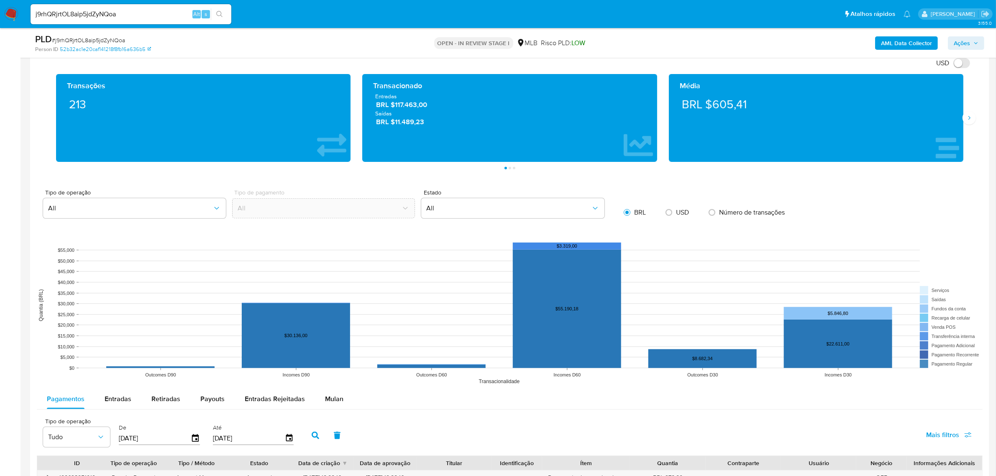
scroll to position [679, 0]
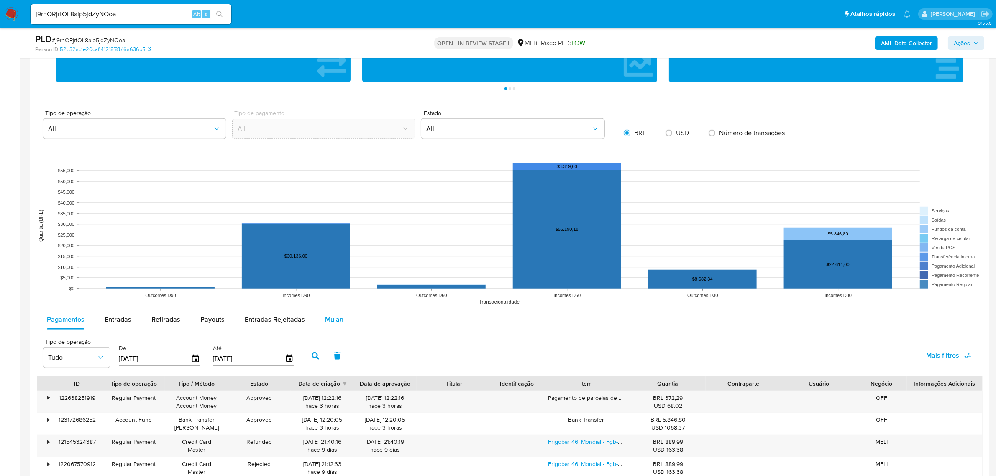
click at [327, 319] on span "Mulan" at bounding box center [334, 319] width 18 height 10
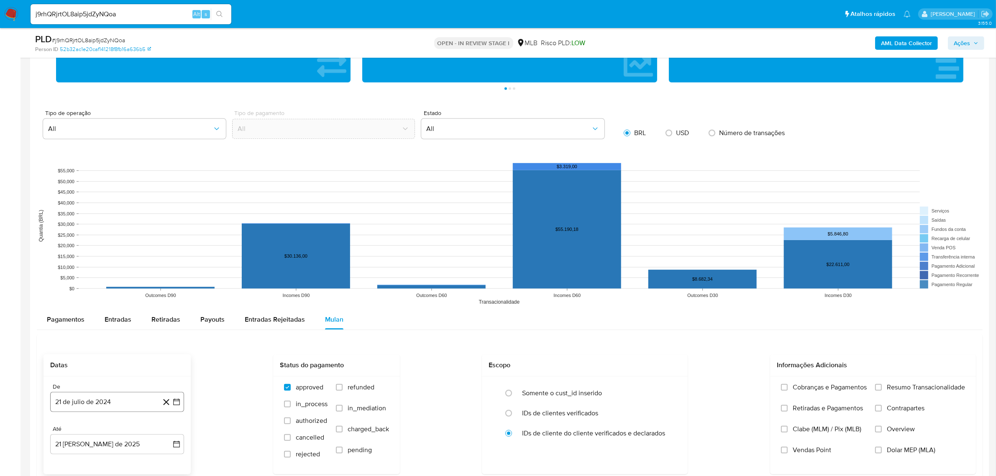
click at [95, 406] on button "21 de julio de 2024" at bounding box center [117, 402] width 134 height 20
click at [126, 275] on span "julio 2024" at bounding box center [112, 275] width 31 height 8
click at [171, 266] on icon "Año siguiente" at bounding box center [167, 265] width 10 height 10
click at [149, 316] on button "jun" at bounding box center [151, 318] width 23 height 13
click at [161, 291] on button "1" at bounding box center [167, 288] width 13 height 13
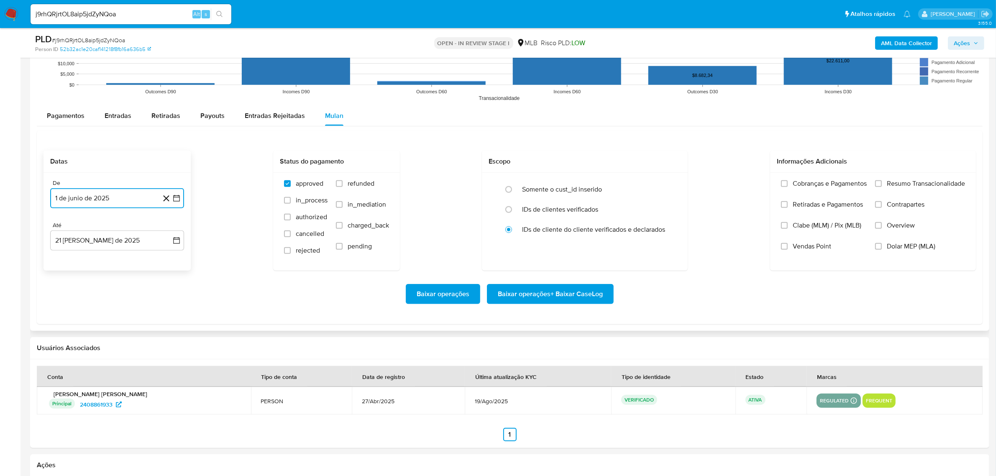
scroll to position [889, 0]
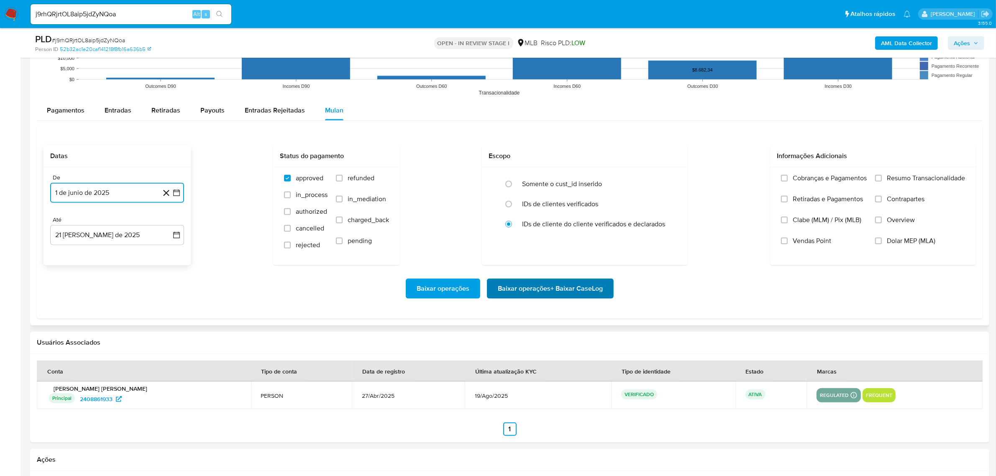
click at [558, 285] on span "Baixar operações + Baixar CaseLog" at bounding box center [550, 288] width 105 height 18
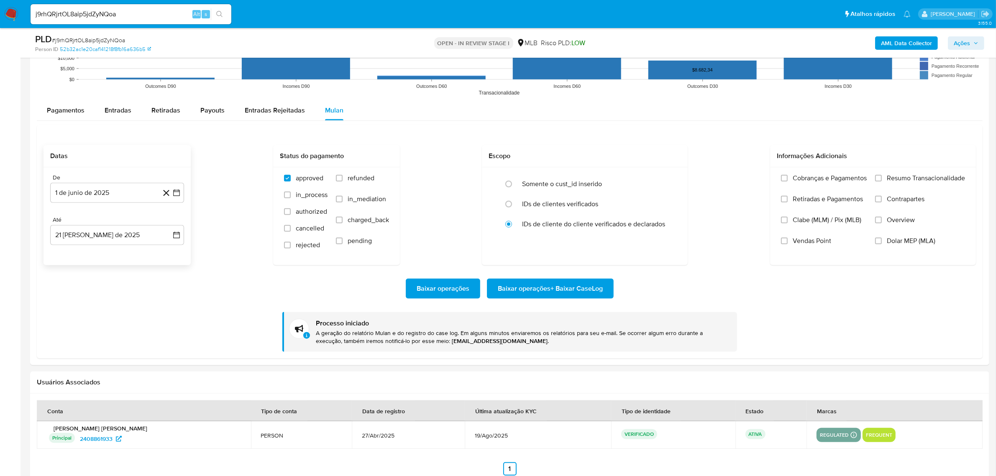
click at [222, 15] on icon "search-icon" at bounding box center [219, 14] width 7 height 7
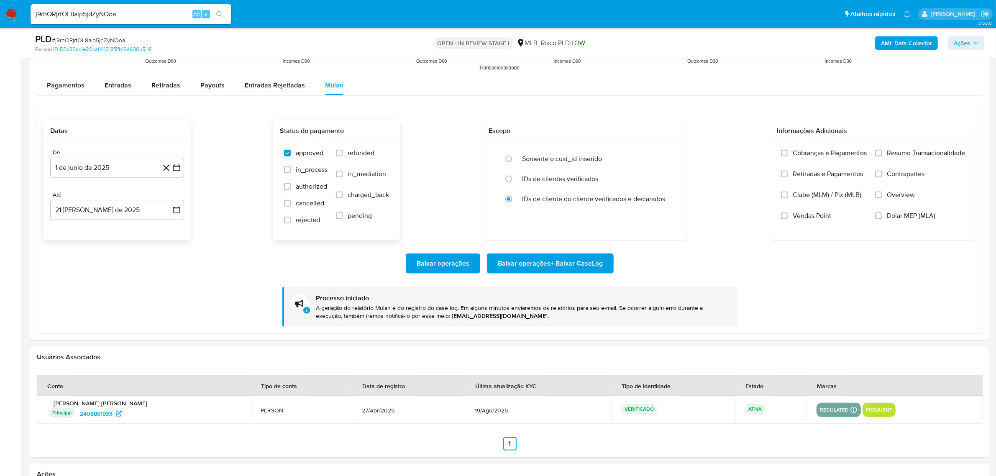
scroll to position [912, 0]
click at [80, 10] on input "j9rhQRjrtOL8aip5jdZyNQoa" at bounding box center [131, 14] width 201 height 11
paste input "sMQK4nEeBTDFi03L62tJz24A"
type input "sMQK4nEeBTDFi03L62tJz24A"
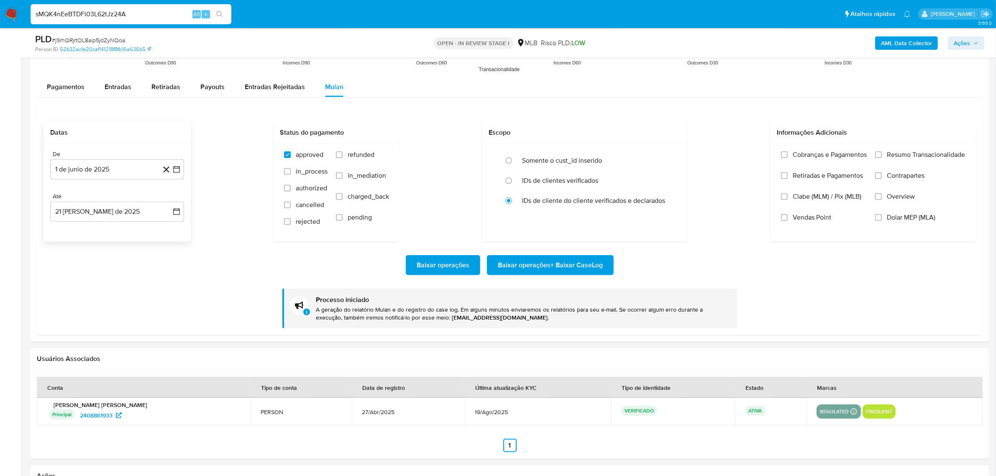
click at [220, 13] on icon "search-icon" at bounding box center [219, 14] width 7 height 7
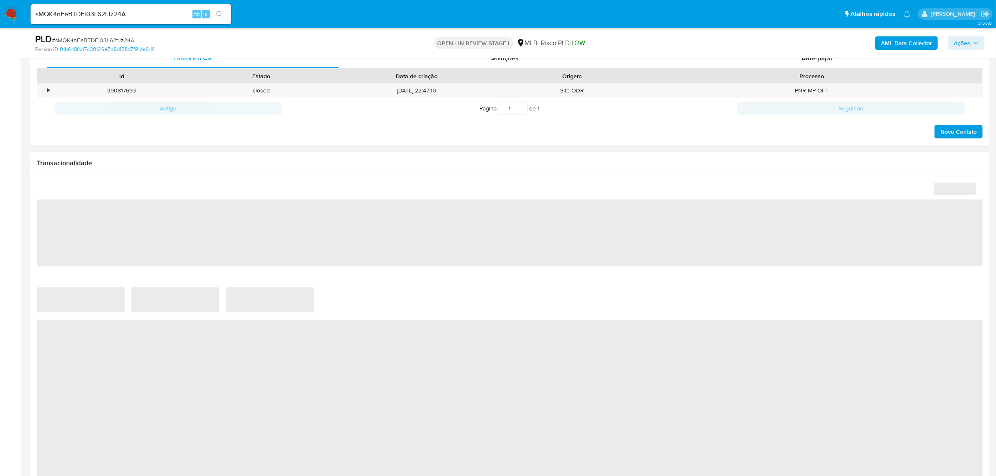
select select "10"
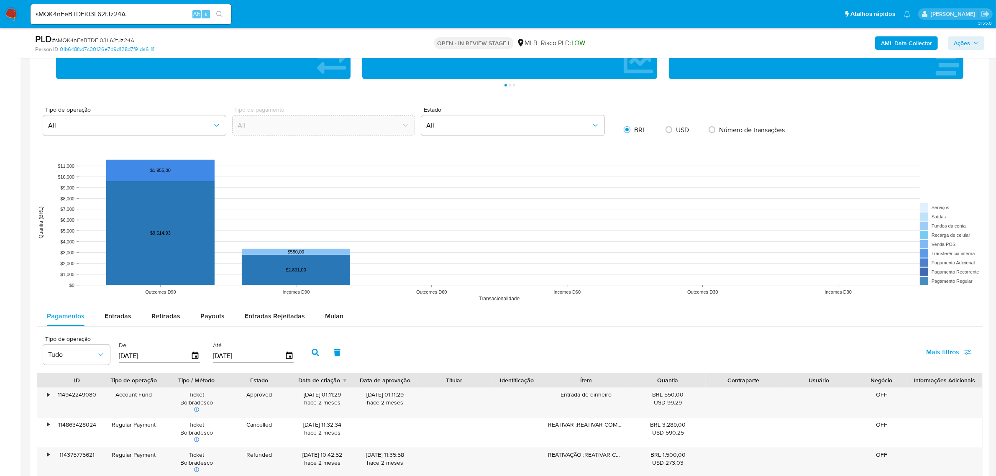
scroll to position [627, 0]
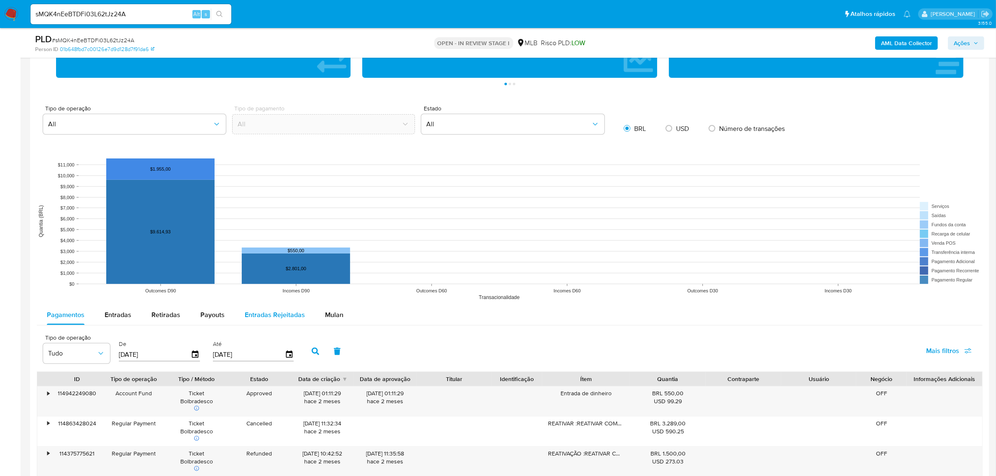
drag, startPoint x: 325, startPoint y: 314, endPoint x: 300, endPoint y: 324, distance: 26.9
click at [326, 314] on span "Mulan" at bounding box center [334, 315] width 18 height 10
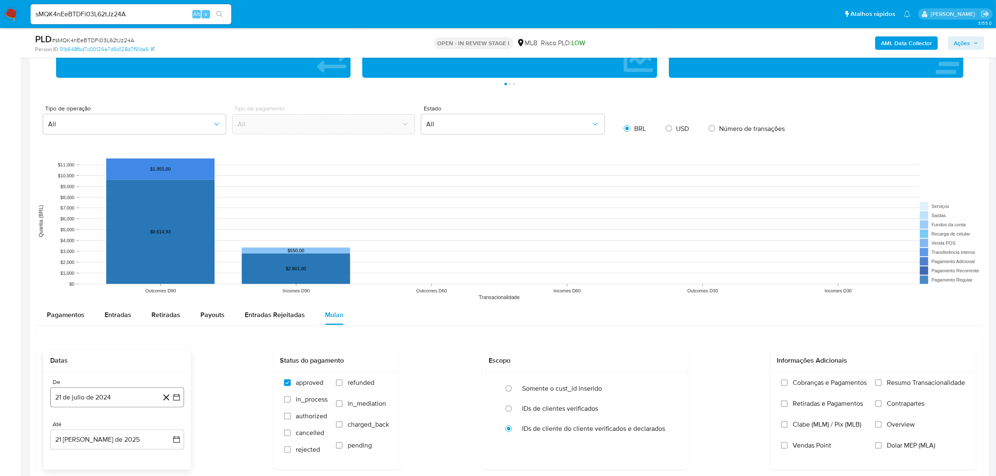
drag, startPoint x: 77, startPoint y: 397, endPoint x: 88, endPoint y: 391, distance: 13.3
click at [78, 397] on button "21 de julio de 2024" at bounding box center [117, 397] width 134 height 20
click at [108, 274] on span "julio 2024" at bounding box center [112, 270] width 31 height 8
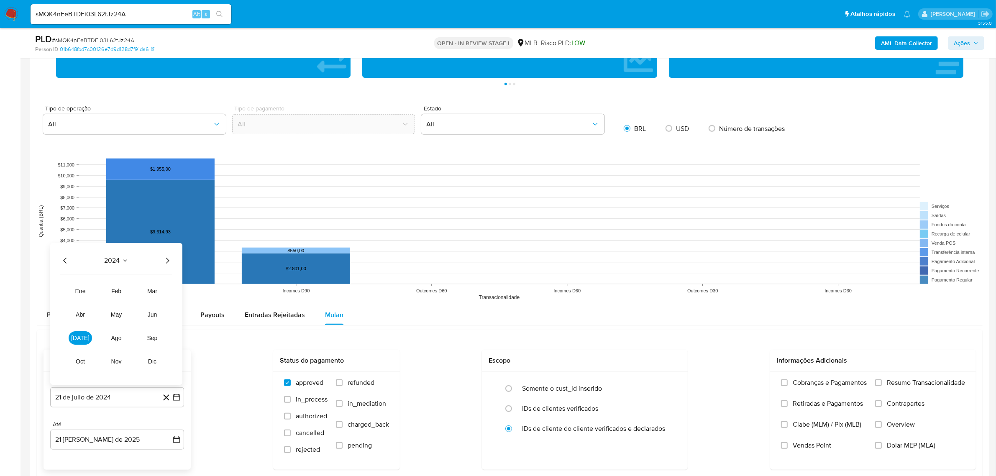
click at [166, 263] on icon "Año siguiente" at bounding box center [167, 260] width 10 height 10
click at [147, 316] on button "jun" at bounding box center [151, 314] width 23 height 13
click at [166, 289] on button "1" at bounding box center [167, 284] width 13 height 13
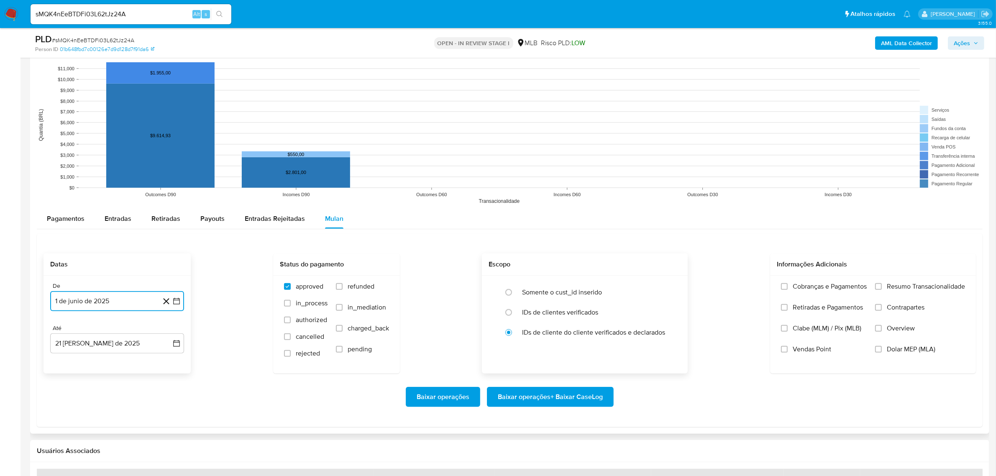
scroll to position [732, 0]
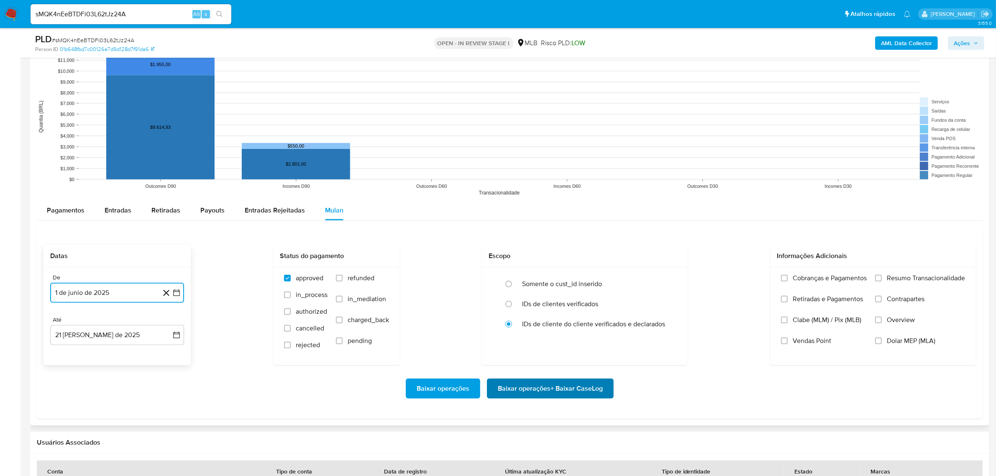
click at [535, 387] on span "Baixar operações + Baixar CaseLog" at bounding box center [550, 388] width 105 height 18
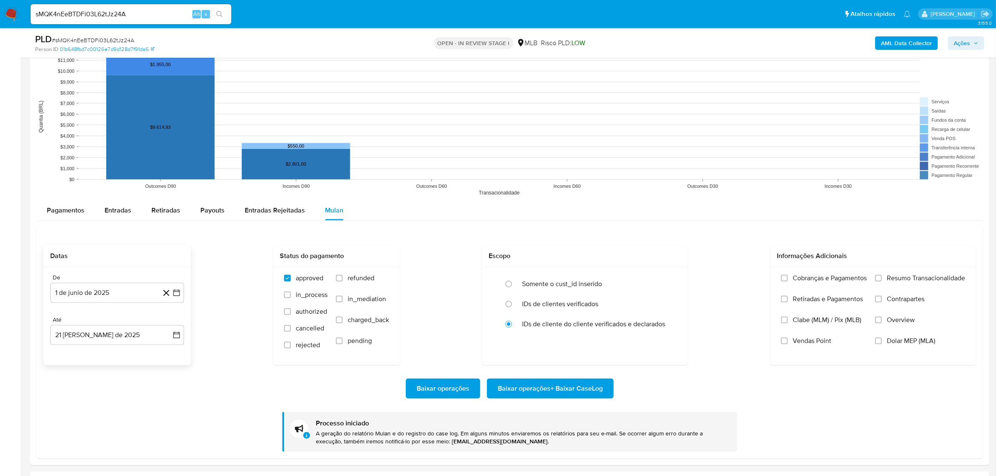
click at [102, 15] on input "sMQK4nEeBTDFi03L62tJz24A" at bounding box center [131, 14] width 201 height 11
click at [103, 15] on input "sMQK4nEeBTDFi03L62tJz24A" at bounding box center [131, 14] width 201 height 11
paste input "bUYAK9I19LMln5Oo1O9sqSsP"
type input "bUYAK9I19LMln5Oo1O9sqSsP"
click at [223, 11] on button "search-icon" at bounding box center [219, 14] width 17 height 12
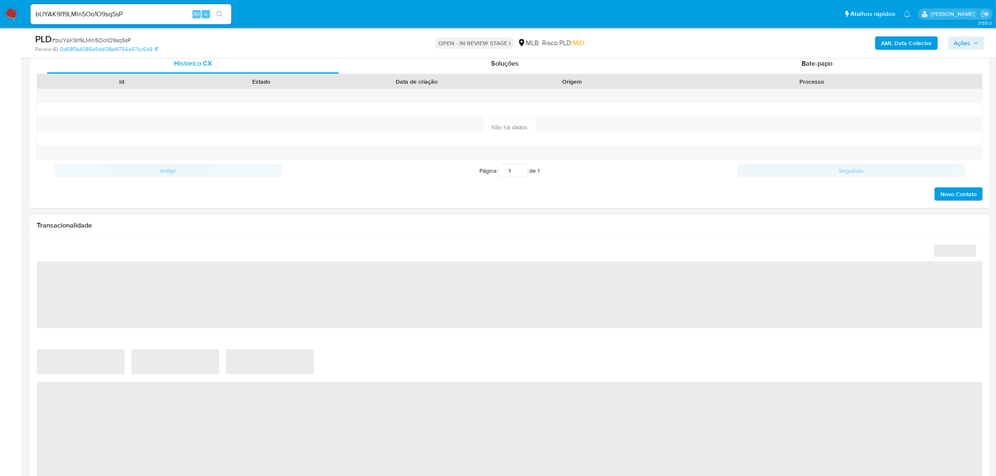
select select "10"
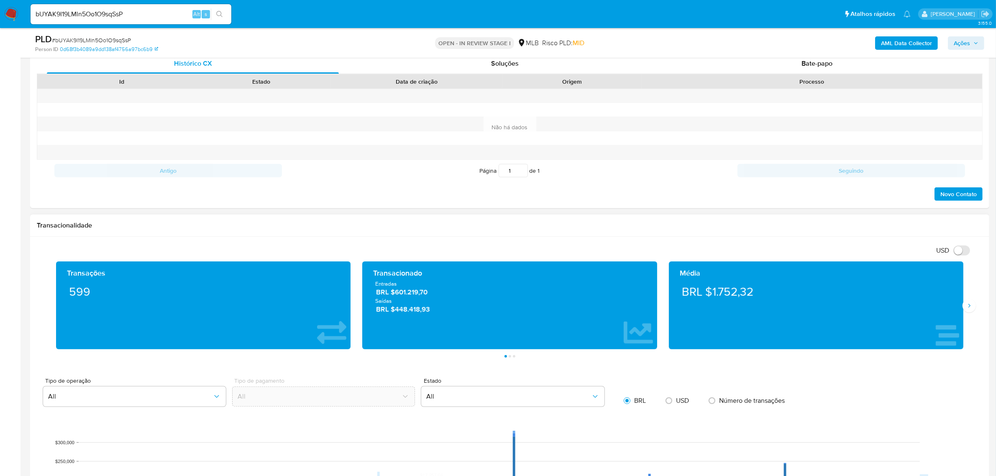
scroll to position [627, 0]
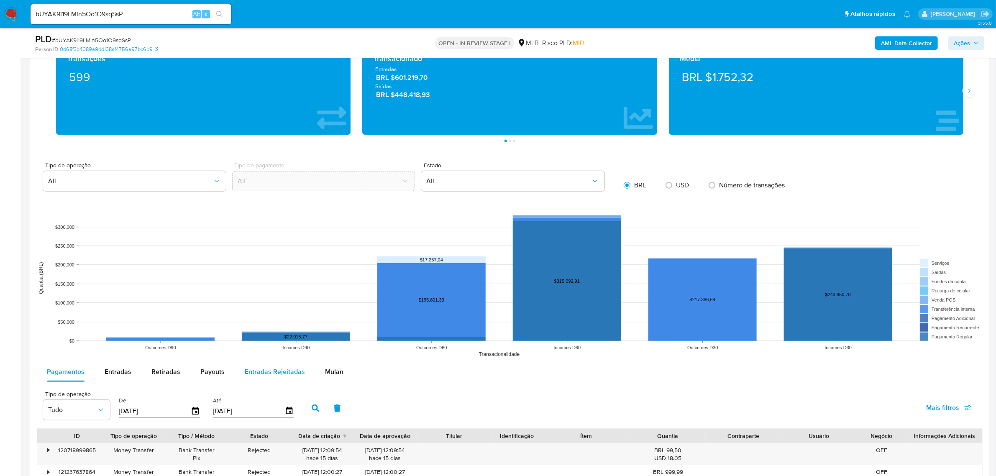
drag, startPoint x: 340, startPoint y: 370, endPoint x: 286, endPoint y: 376, distance: 54.7
click at [340, 371] on button "Mulan" at bounding box center [334, 372] width 38 height 20
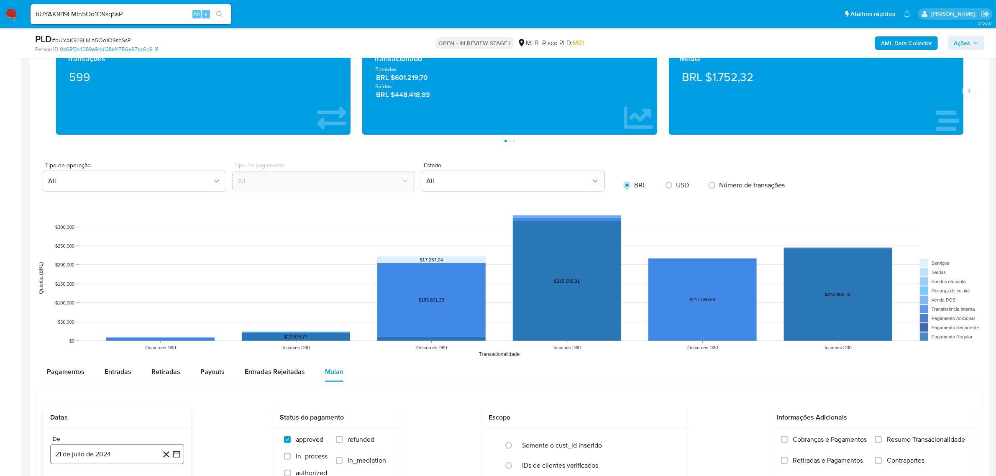
drag, startPoint x: 122, startPoint y: 451, endPoint x: 118, endPoint y: 448, distance: 4.5
click at [120, 452] on button "21 de julio de 2024" at bounding box center [117, 454] width 134 height 20
click at [135, 329] on icon "Seleccionar mes y año" at bounding box center [133, 327] width 7 height 7
click at [162, 322] on icon "Año siguiente" at bounding box center [167, 317] width 10 height 10
click at [151, 368] on button "jun" at bounding box center [151, 371] width 23 height 13
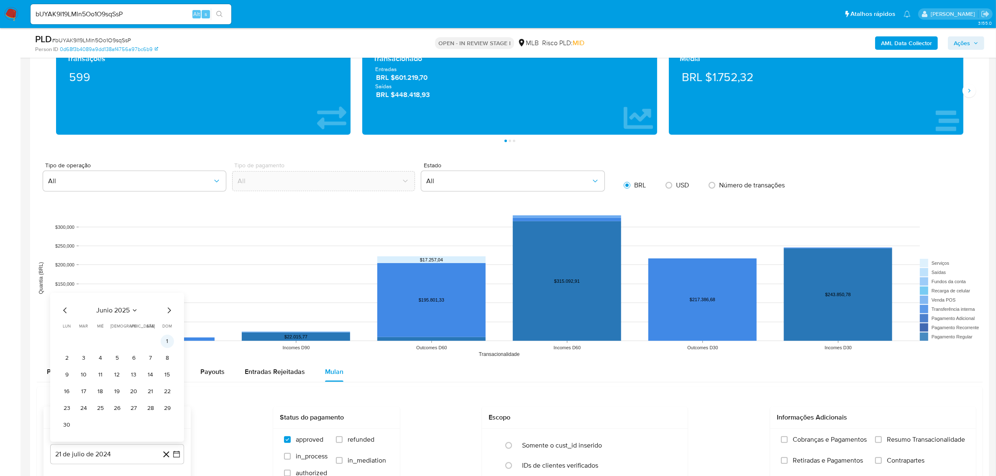
click at [164, 342] on button "1" at bounding box center [167, 340] width 13 height 13
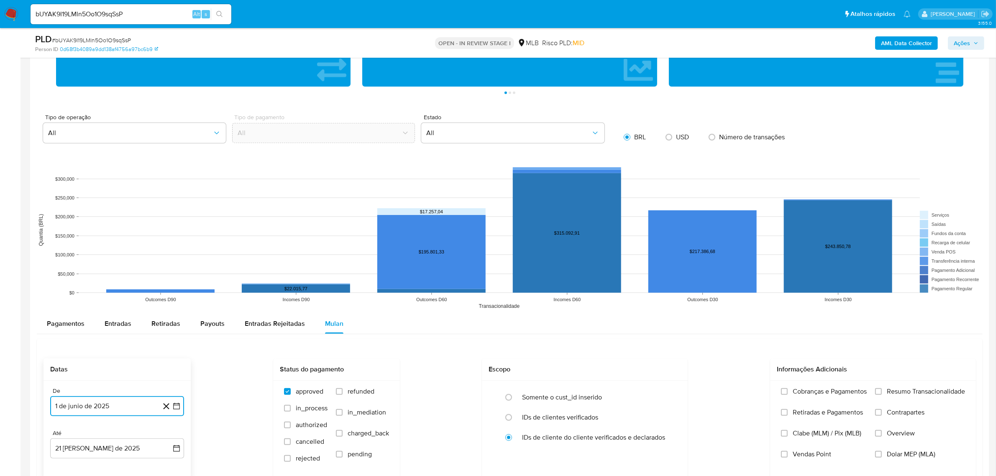
scroll to position [836, 0]
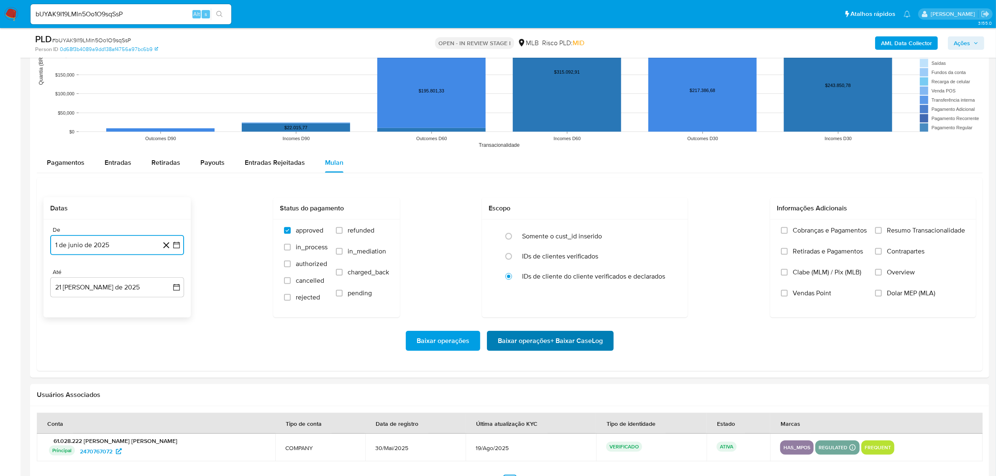
click at [500, 332] on span "Baixar operações + Baixar CaseLog" at bounding box center [550, 341] width 105 height 18
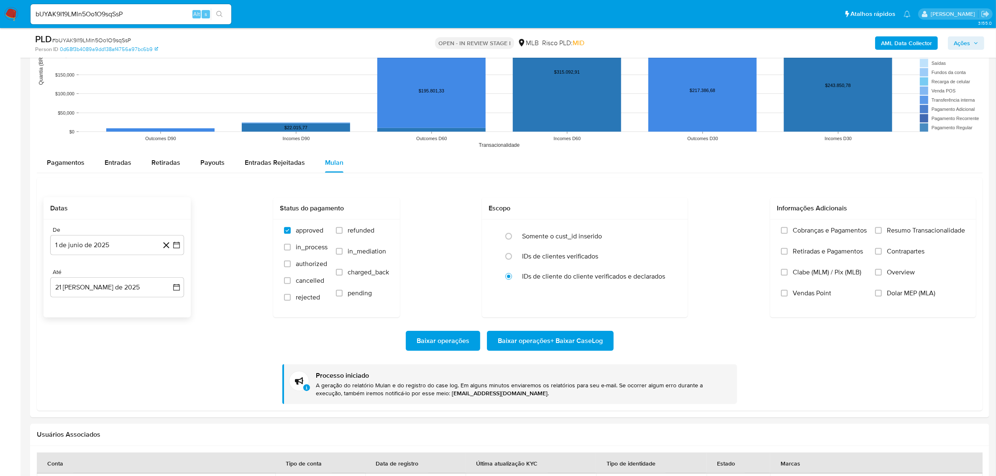
click at [90, 19] on input "bUYAK9I19LMln5Oo1O9sqSsP" at bounding box center [131, 14] width 201 height 11
click at [89, 19] on input "bUYAK9I19LMln5Oo1O9sqSsP" at bounding box center [131, 14] width 201 height 11
paste input "Xyfm8wyISyZEVbpA03RCmIdY"
type input "Xyfm8wyISyZEVbpA03RCmIdY"
click at [214, 17] on button "search-icon" at bounding box center [219, 14] width 17 height 12
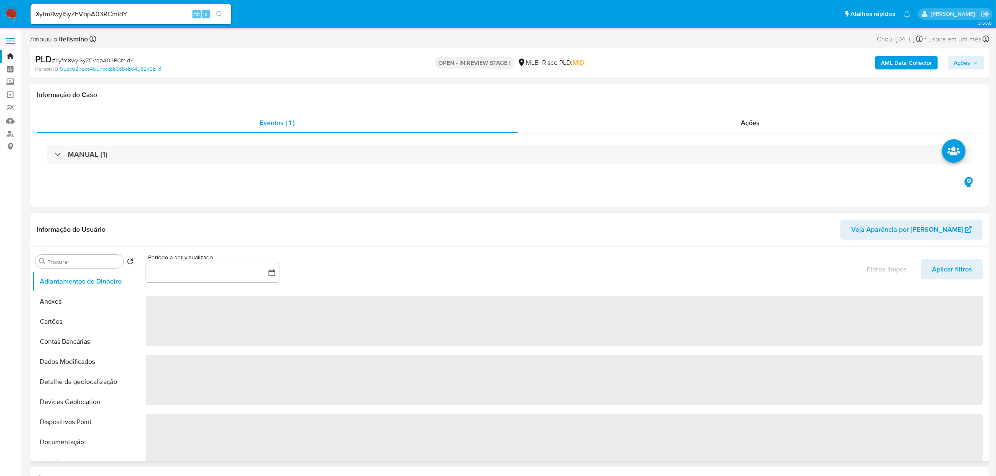
select select "10"
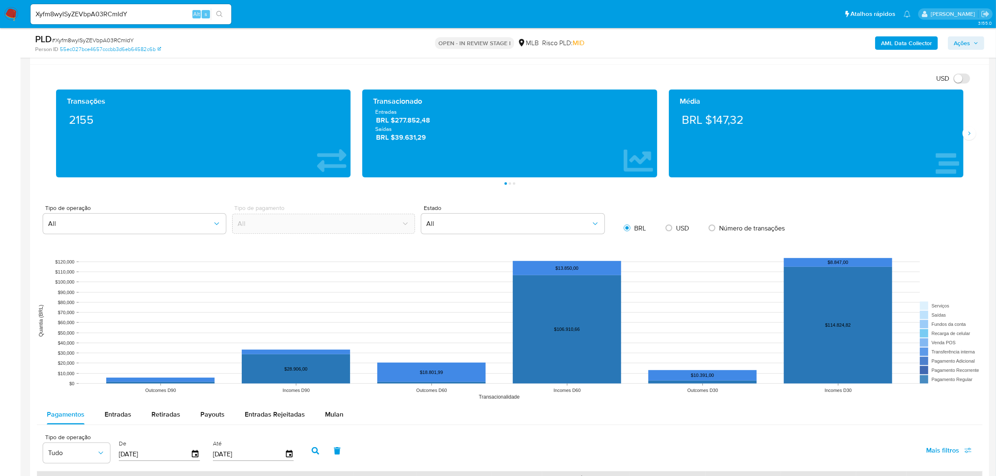
scroll to position [627, 0]
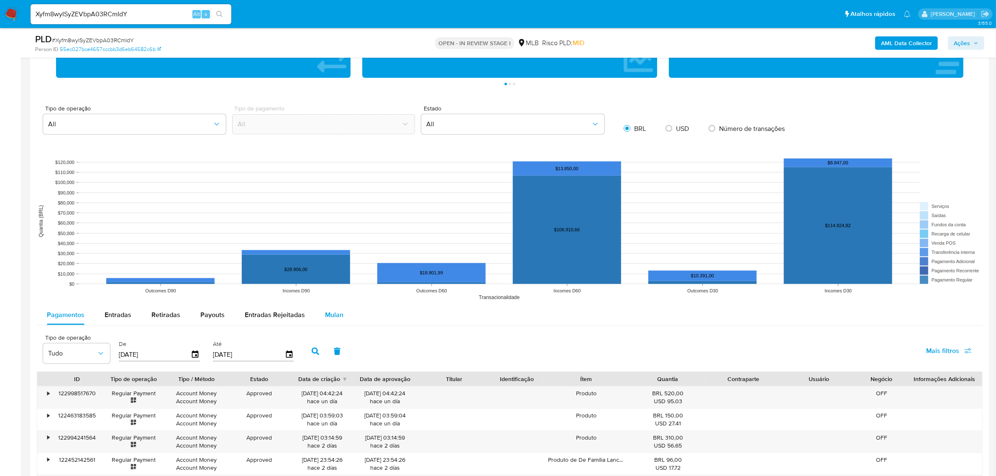
click at [338, 321] on div "Mulan" at bounding box center [334, 315] width 18 height 20
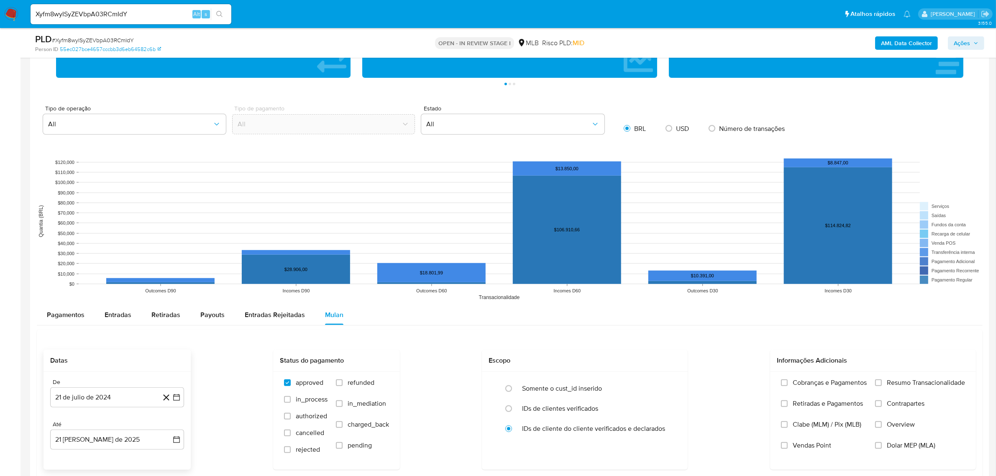
click at [134, 374] on div "De 21 de julio de 2024 21-07-2024 Até 21 de agosto de 2025 21-08-2025" at bounding box center [116, 421] width 147 height 98
click at [122, 393] on button "21 de julio de 2024" at bounding box center [117, 397] width 134 height 20
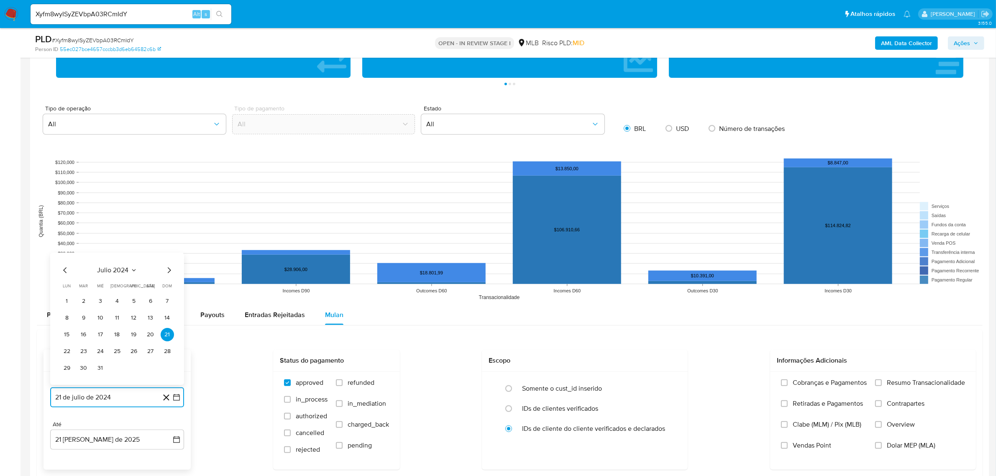
click at [122, 271] on span "julio 2024" at bounding box center [112, 270] width 31 height 8
drag, startPoint x: 162, startPoint y: 264, endPoint x: 159, endPoint y: 281, distance: 17.8
click at [161, 264] on div "2024" at bounding box center [116, 260] width 112 height 10
click at [166, 262] on icon "Año siguiente" at bounding box center [167, 260] width 10 height 10
click at [151, 315] on span "jun" at bounding box center [153, 314] width 10 height 7
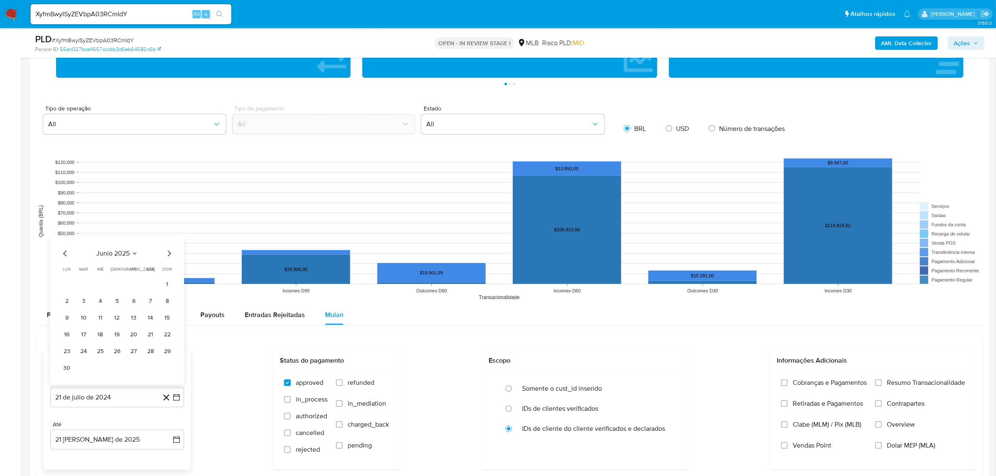
click at [163, 286] on button "1" at bounding box center [167, 284] width 13 height 13
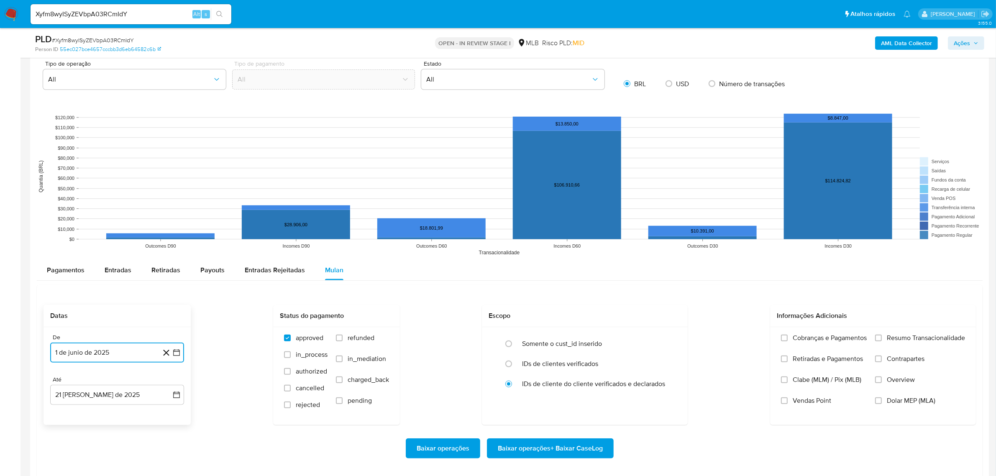
scroll to position [784, 0]
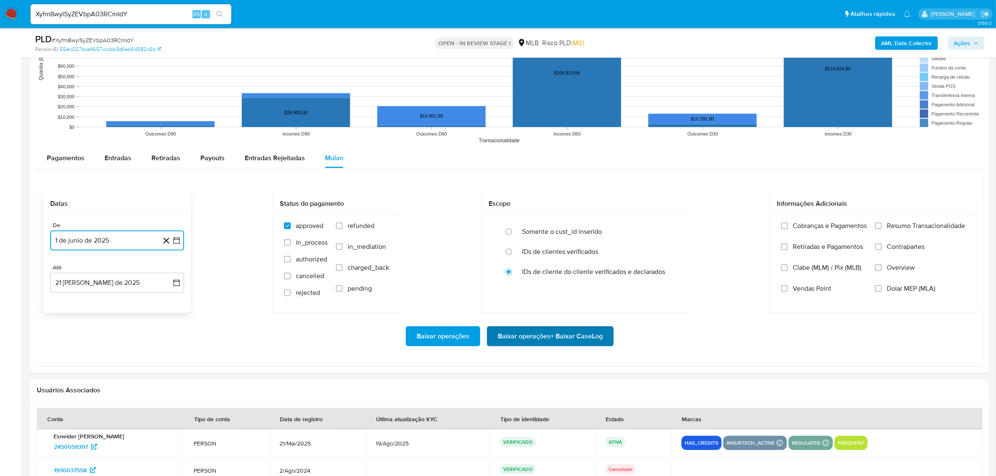
click at [511, 342] on span "Baixar operações + Baixar CaseLog" at bounding box center [550, 336] width 105 height 18
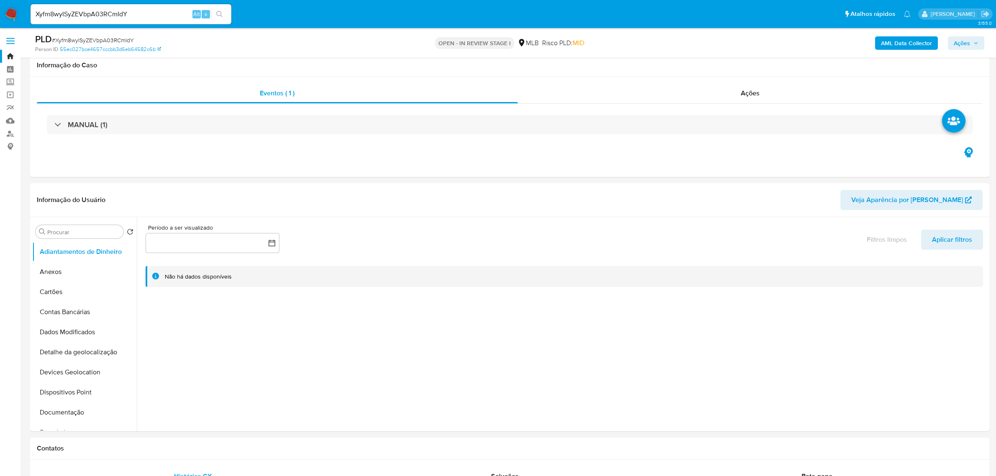
scroll to position [784, 0]
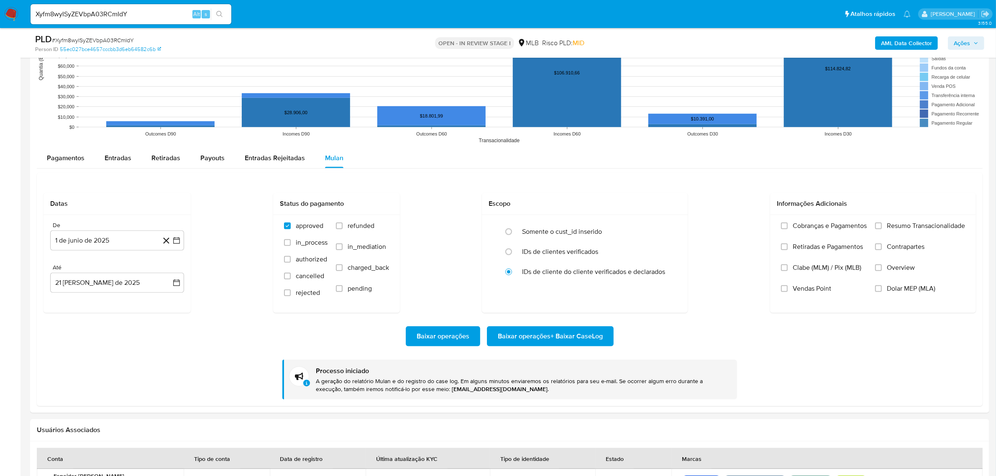
click at [103, 13] on input "Xyfm8wyISyZEVbpA03RCmIdY" at bounding box center [131, 14] width 201 height 11
paste input "l3GLh26kSAkzBeU9FLBufgnj"
type input "l3GLh26kSAkzBeU9FLBufgnj"
click at [224, 7] on div "l3GLh26kSAkzBeU9FLBufgnj Alt s" at bounding box center [131, 14] width 201 height 23
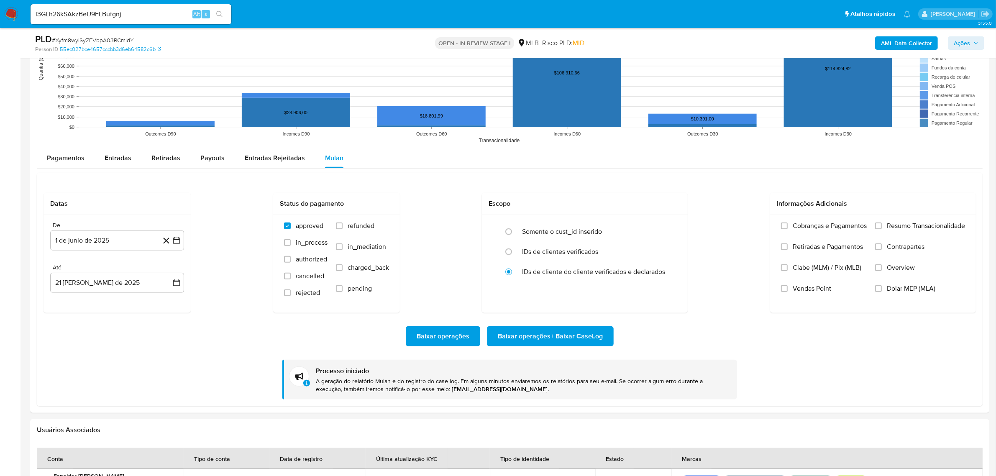
click at [214, 12] on button "search-icon" at bounding box center [219, 14] width 17 height 12
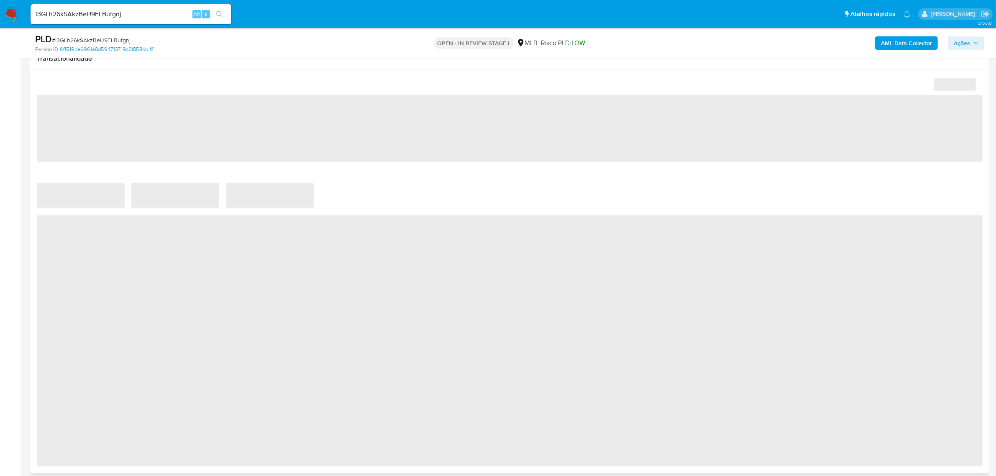
select select "10"
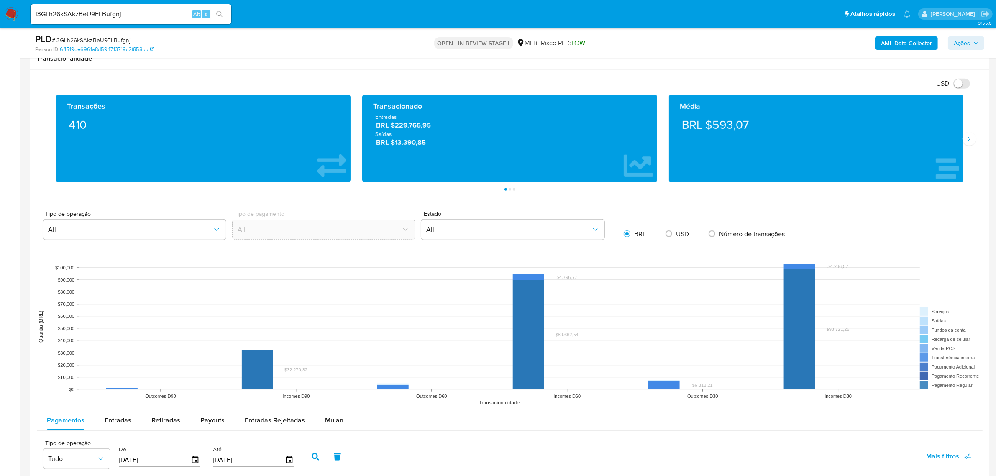
scroll to position [836, 0]
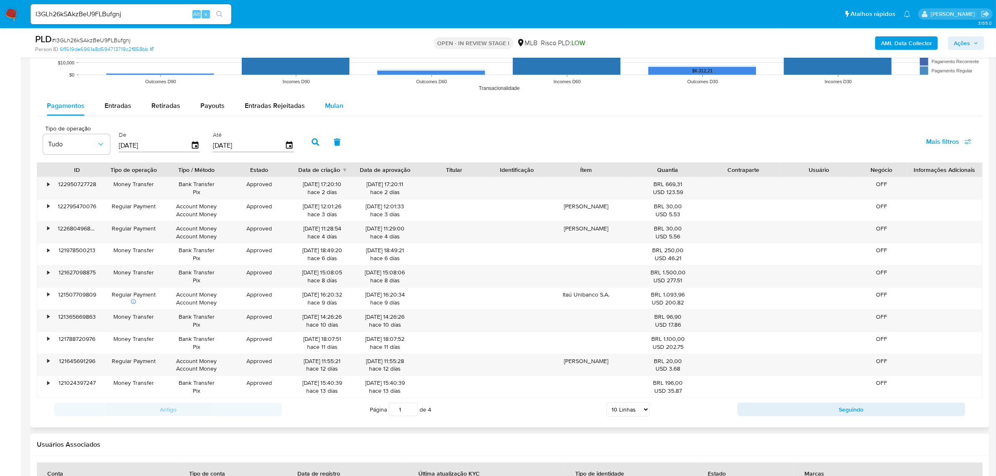
click at [337, 107] on span "Mulan" at bounding box center [334, 106] width 18 height 10
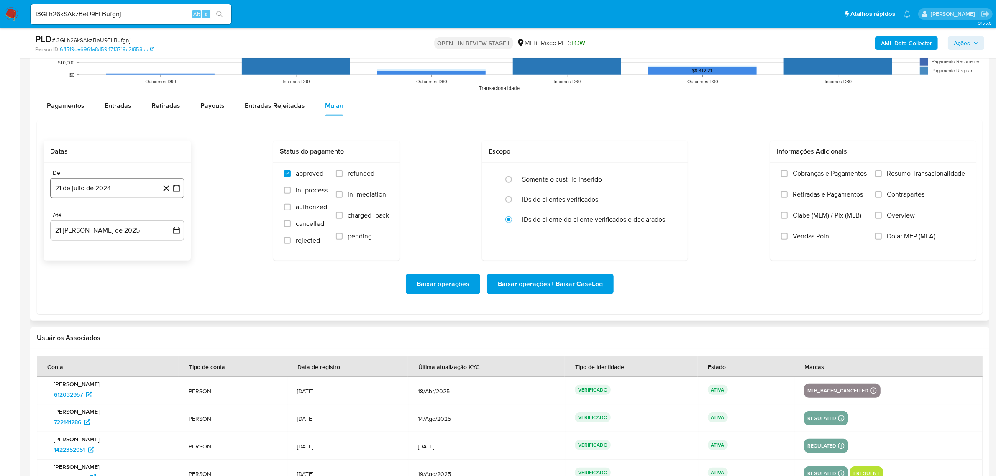
drag, startPoint x: 132, startPoint y: 189, endPoint x: 130, endPoint y: 196, distance: 7.2
click at [131, 189] on button "21 de julio de 2024" at bounding box center [117, 188] width 134 height 20
click at [115, 219] on span "julio 2024" at bounding box center [112, 218] width 31 height 8
click at [118, 220] on span "2024" at bounding box center [112, 218] width 15 height 8
click at [119, 222] on span "julio 2024" at bounding box center [112, 218] width 31 height 8
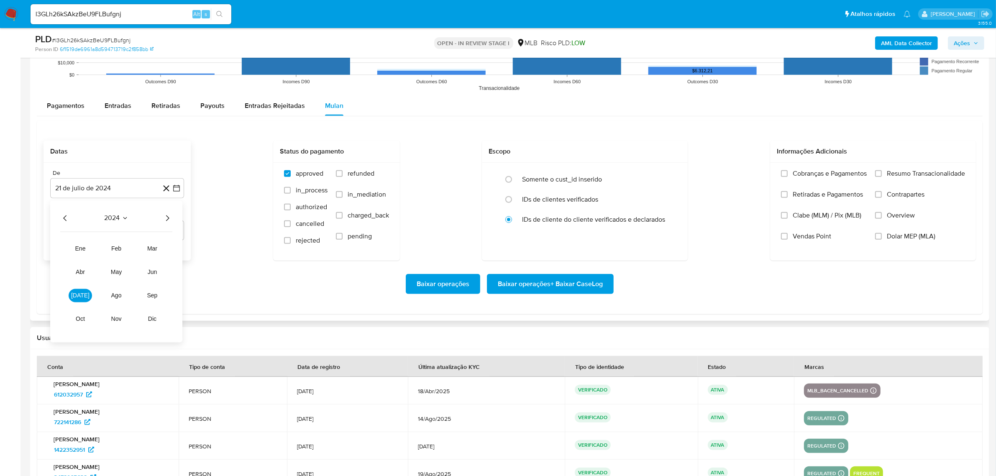
drag, startPoint x: 166, startPoint y: 220, endPoint x: 152, endPoint y: 263, distance: 45.5
click at [167, 220] on icon "Año siguiente" at bounding box center [167, 218] width 10 height 10
click at [151, 285] on tr "ene feb mar abr may jun jul ago sep oct nov dic" at bounding box center [116, 284] width 95 height 84
click at [153, 273] on span "jun" at bounding box center [153, 272] width 10 height 7
click at [168, 252] on button "1" at bounding box center [167, 249] width 13 height 13
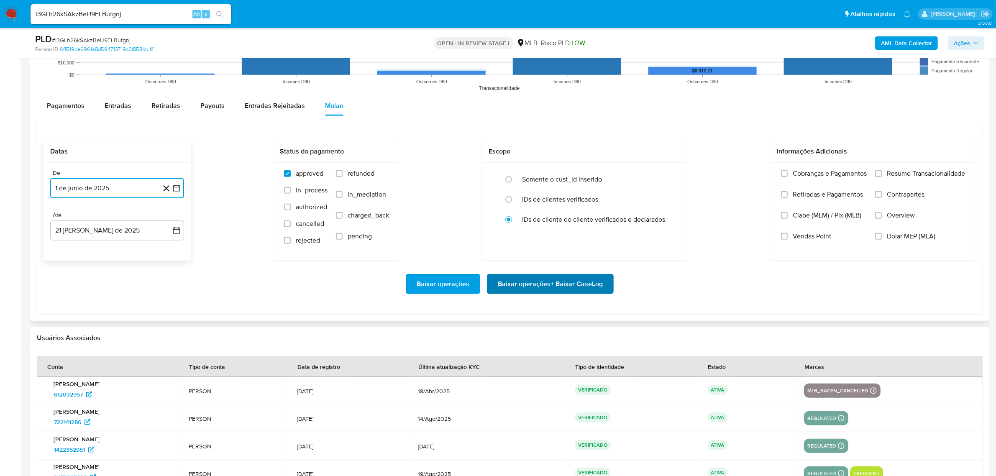
click at [557, 286] on span "Baixar operações + Baixar CaseLog" at bounding box center [550, 284] width 105 height 18
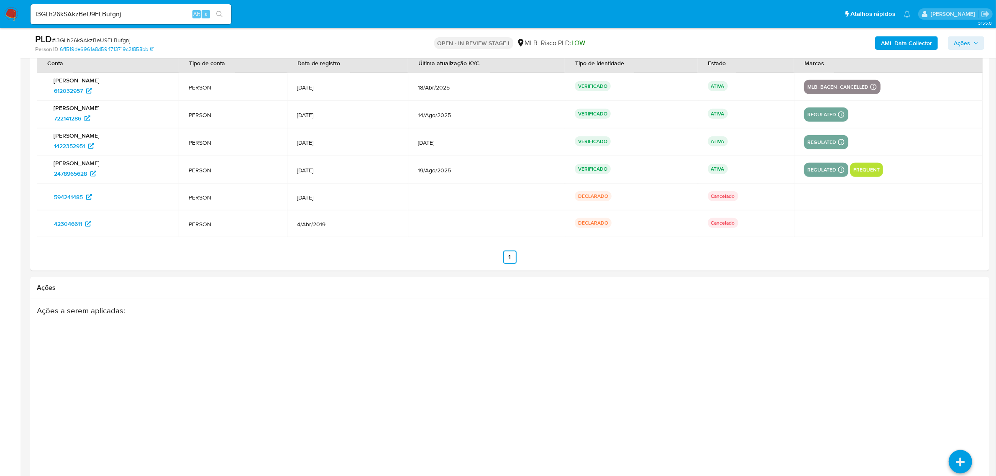
scroll to position [1200, 0]
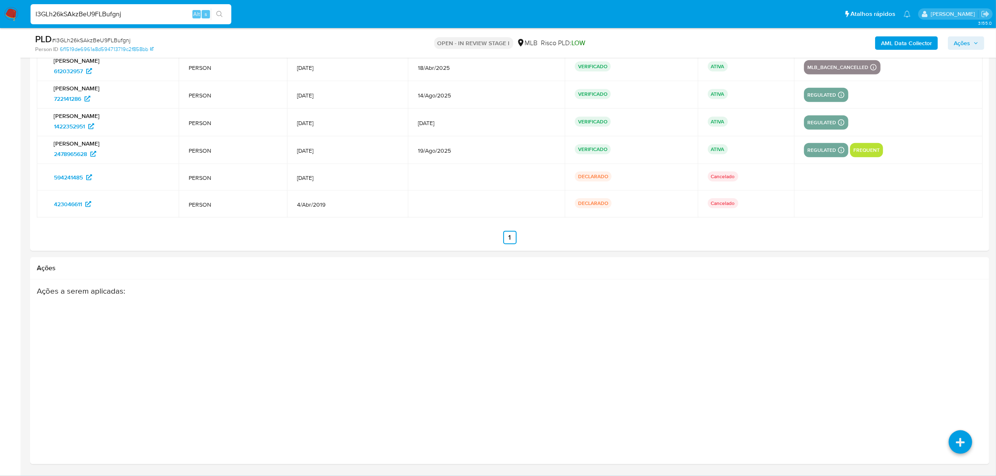
click at [90, 18] on input "l3GLh26kSAkzBeU9FLBufgnj" at bounding box center [131, 14] width 201 height 11
click at [92, 17] on input "l3GLh26kSAkzBeU9FLBufgnj" at bounding box center [131, 14] width 201 height 11
drag, startPoint x: 92, startPoint y: 17, endPoint x: 70, endPoint y: 12, distance: 23.1
click at [70, 12] on input "l3GLh26kSAkzBeU9FLBufgnj" at bounding box center [131, 14] width 201 height 11
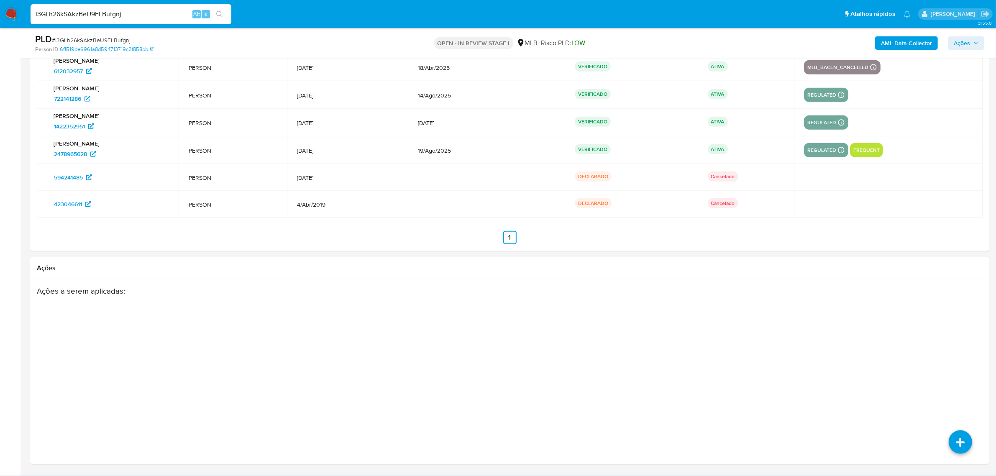
paste input "RWNqqtT7D4q1VZ9xSdPiXBgx"
type input "RWNqqtT7D4q1VZ9xSdPiXBgx"
click at [217, 14] on icon "search-icon" at bounding box center [219, 14] width 6 height 6
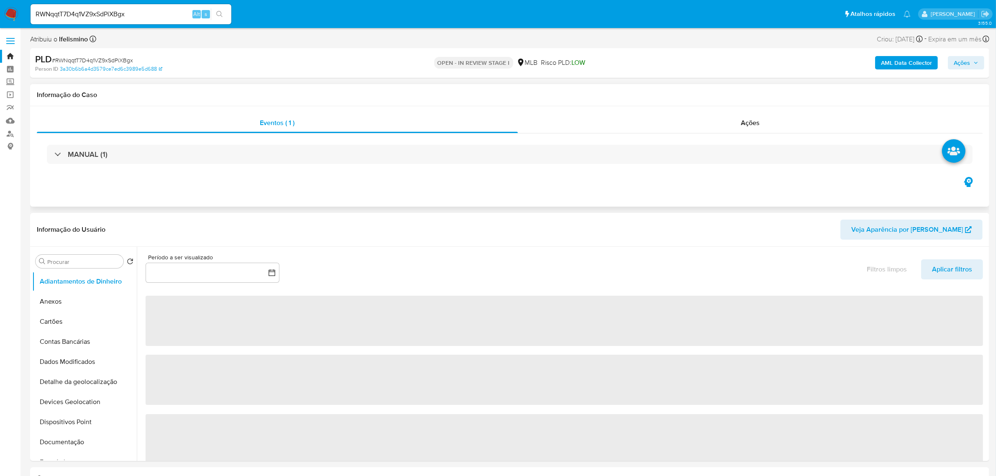
select select "10"
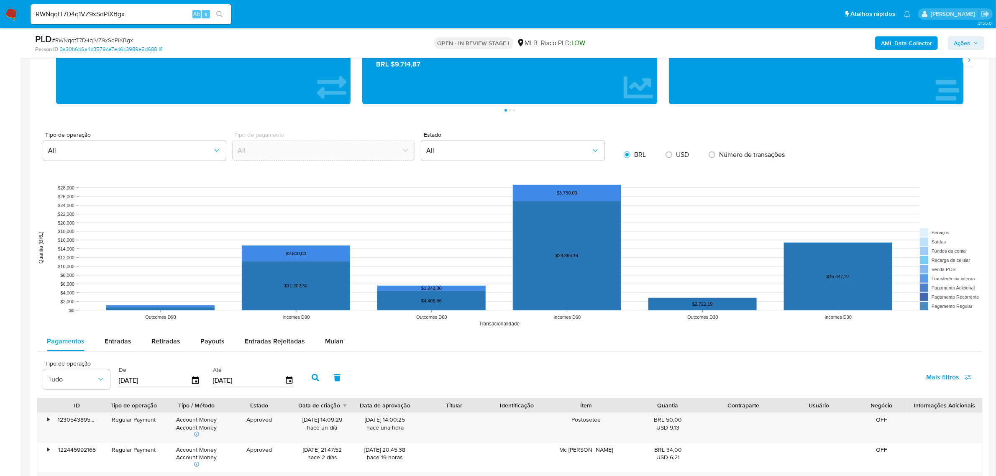
scroll to position [732, 0]
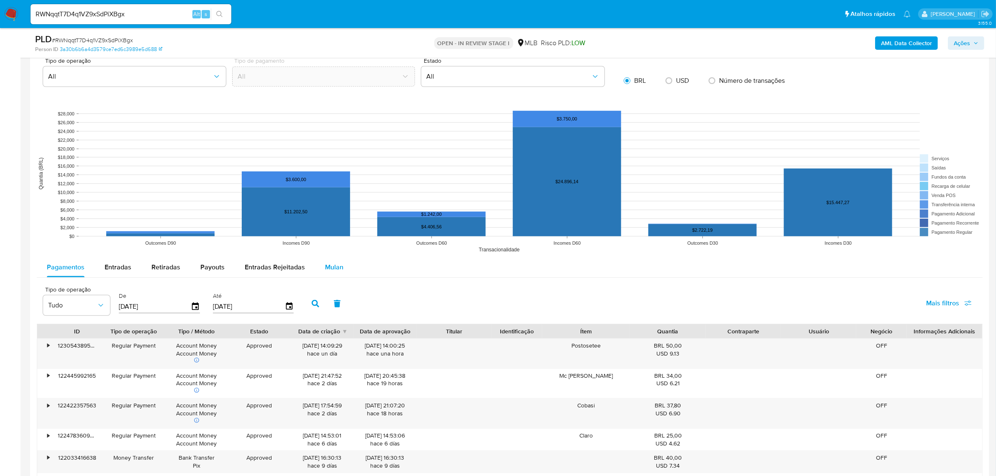
click at [336, 268] on span "Mulan" at bounding box center [334, 267] width 18 height 10
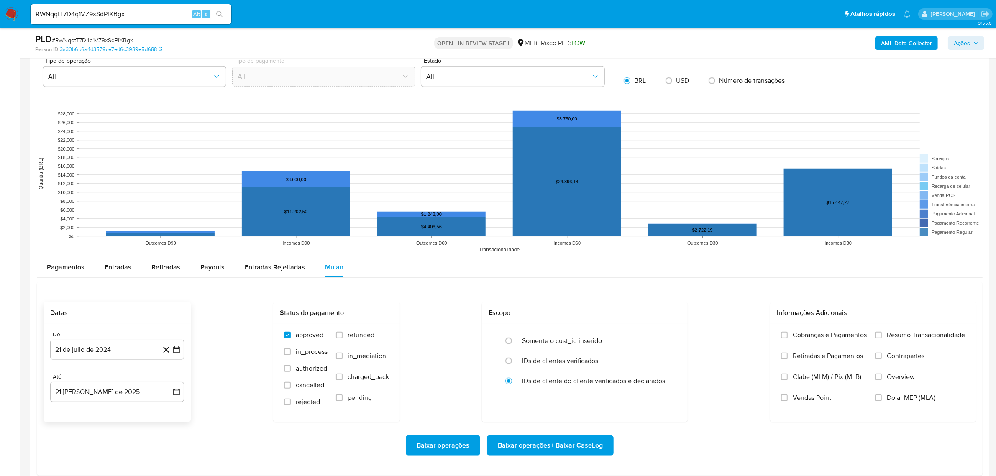
click at [145, 361] on div "De 21 de julio de 2024 21-07-2024 Até 21 de agosto de 2025 21-08-2025" at bounding box center [116, 373] width 147 height 98
click at [125, 346] on button "21 de julio de 2024" at bounding box center [117, 350] width 134 height 20
click at [124, 227] on div "julio 2024" at bounding box center [117, 222] width 114 height 10
click at [127, 222] on span "julio 2024" at bounding box center [112, 222] width 31 height 8
click at [165, 214] on icon "Año siguiente" at bounding box center [167, 213] width 10 height 10
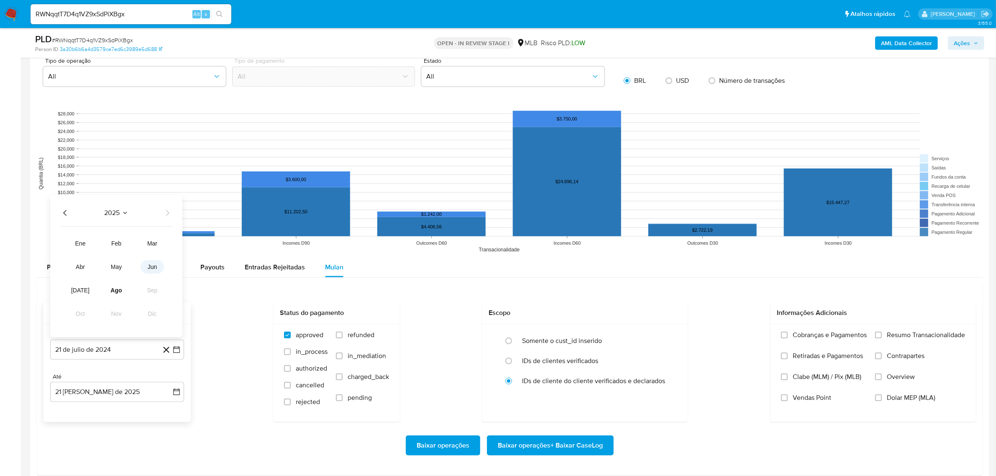
click at [143, 266] on button "jun" at bounding box center [151, 266] width 23 height 13
click at [168, 237] on button "1" at bounding box center [167, 236] width 13 height 13
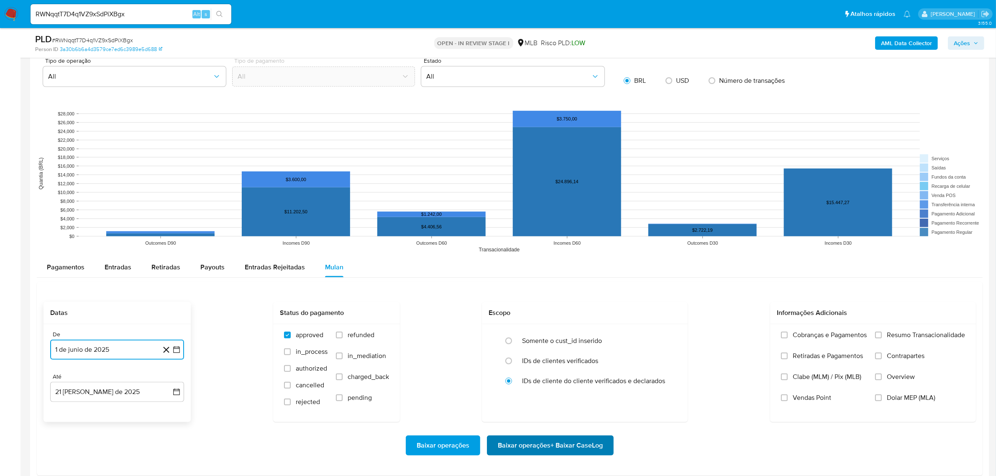
click at [521, 444] on span "Baixar operações + Baixar CaseLog" at bounding box center [550, 445] width 105 height 18
click at [63, 14] on input "RWNqqtT7D4q1VZ9xSdPiXBgx" at bounding box center [131, 14] width 201 height 11
paste input "TUtEgI4lPQBqOqKNHSuwWHZE"
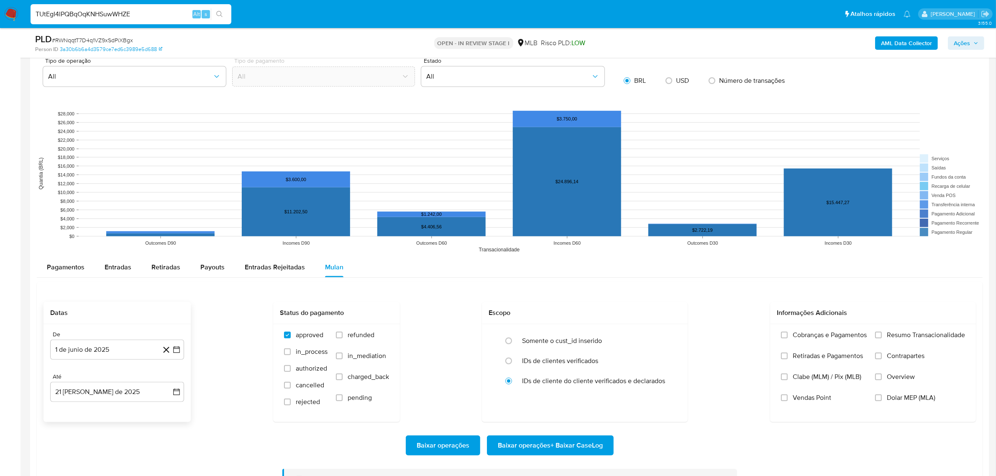
type input "TUtEgI4lPQBqOqKNHSuwWHZE"
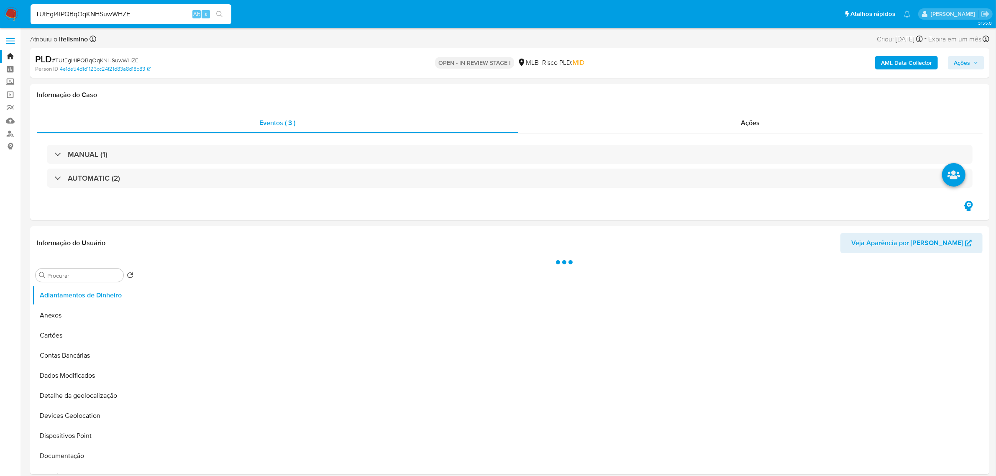
select select "10"
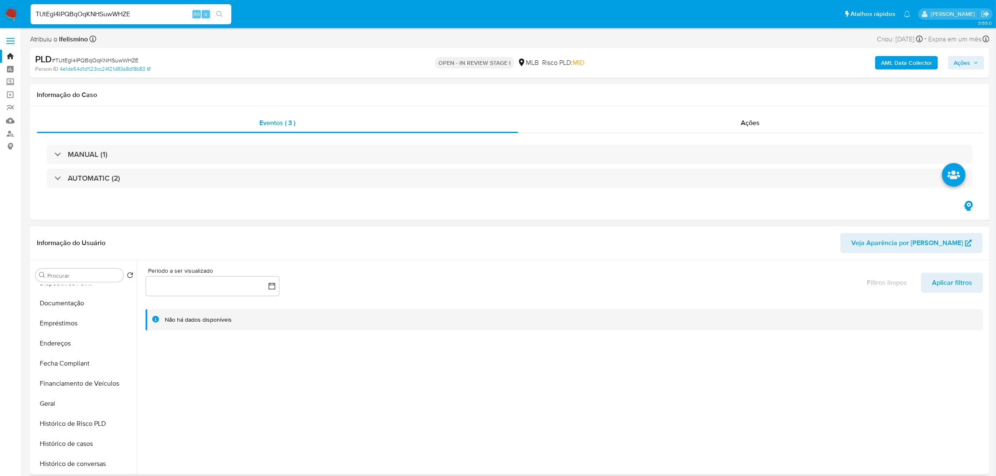
scroll to position [373, 0]
click at [79, 439] on button "Restrições Novo Mundo" at bounding box center [81, 444] width 98 height 20
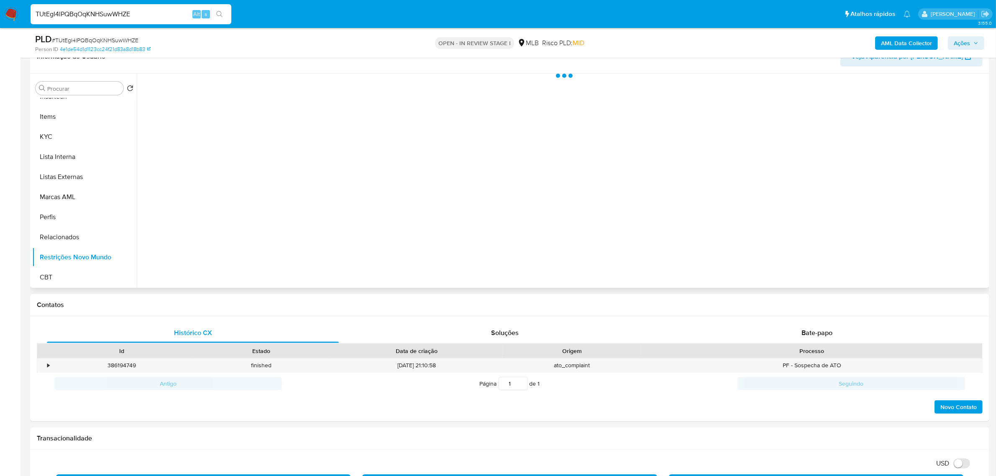
scroll to position [105, 0]
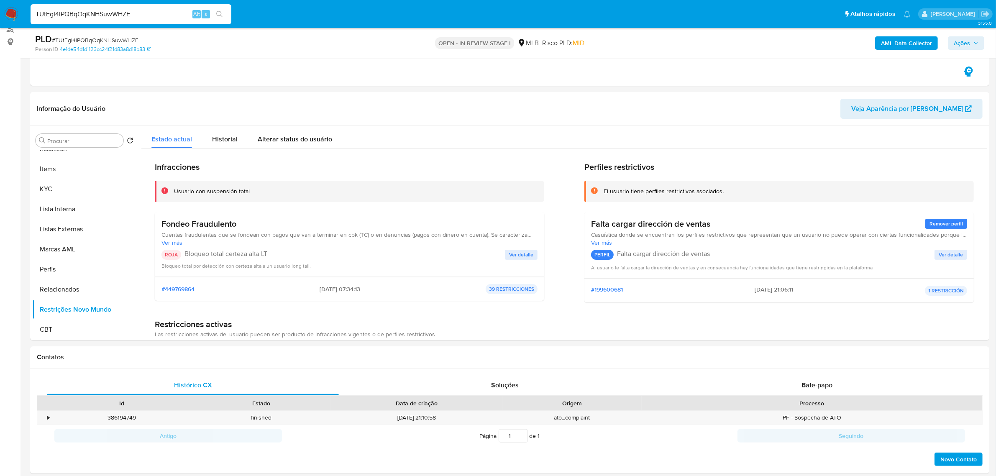
click at [120, 17] on input "TUtEgI4lPQBqOqKNHSuwWHZE" at bounding box center [131, 14] width 201 height 11
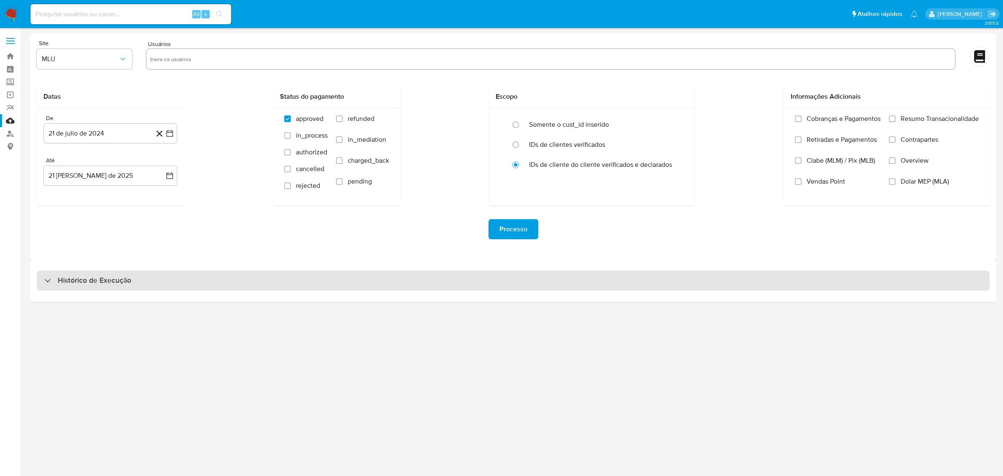
drag, startPoint x: 169, startPoint y: 278, endPoint x: 176, endPoint y: 277, distance: 6.5
click at [169, 279] on div "Histórico de Execução" at bounding box center [513, 281] width 953 height 20
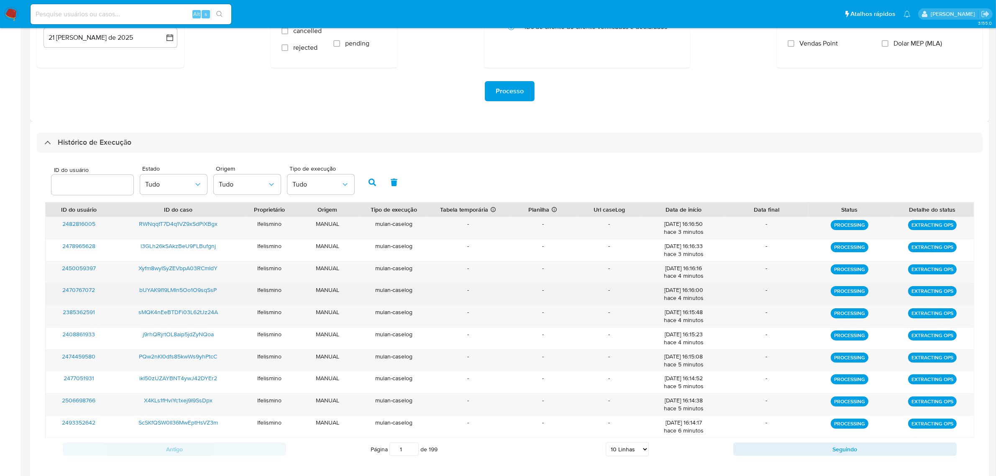
scroll to position [147, 0]
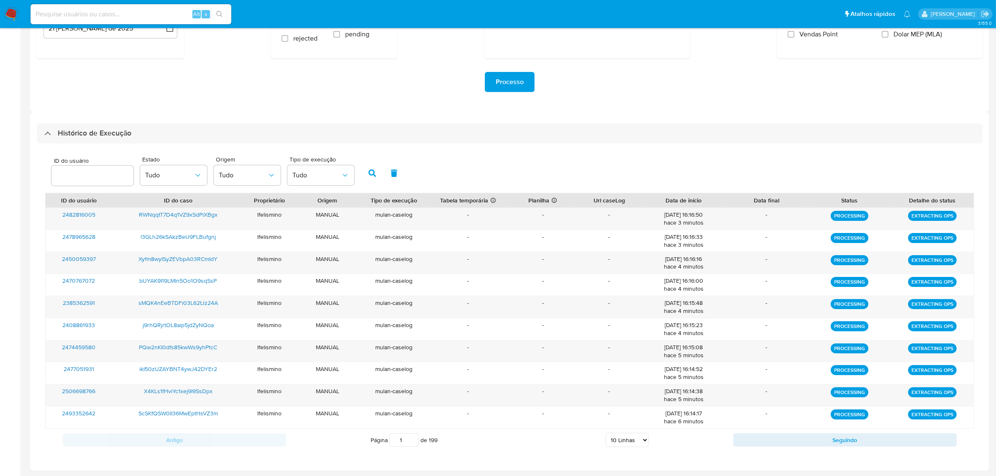
drag, startPoint x: 626, startPoint y: 444, endPoint x: 636, endPoint y: 433, distance: 14.5
click at [626, 444] on select "5 Linhas 10 Linhas 20 Linhas 25 Linhas 50 Linhas 100 Linhas" at bounding box center [626, 440] width 43 height 14
click at [605, 433] on select "5 Linhas 10 Linhas 20 Linhas 25 Linhas 50 Linhas 100 Linhas" at bounding box center [626, 440] width 43 height 14
click at [631, 439] on select "5 Linhas 10 Linhas 20 Linhas 25 Linhas 50 Linhas 100 Linhas" at bounding box center [626, 440] width 43 height 14
click at [605, 433] on select "5 Linhas 10 Linhas 20 Linhas 25 Linhas 50 Linhas 100 Linhas" at bounding box center [626, 440] width 43 height 14
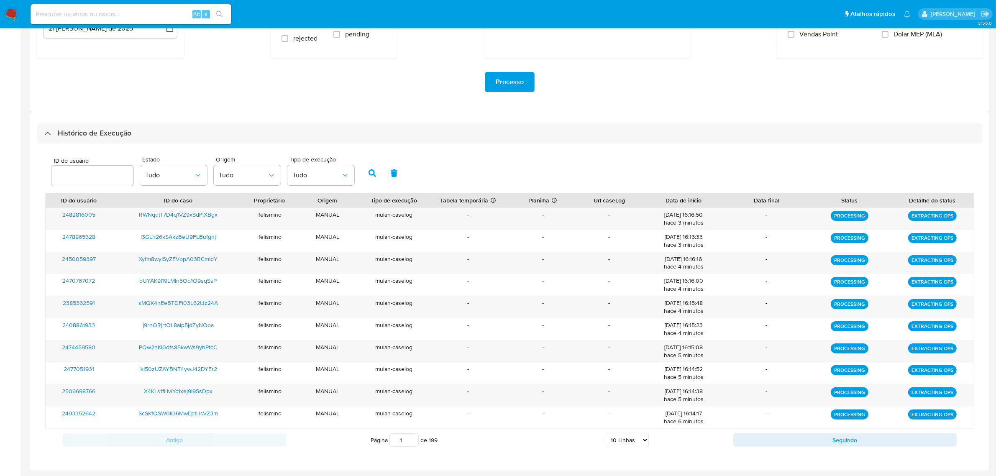
click at [620, 438] on select "5 Linhas 10 Linhas 20 Linhas 25 Linhas 50 Linhas 100 Linhas" at bounding box center [626, 440] width 43 height 14
select select "20"
click at [605, 433] on select "5 Linhas 10 Linhas 20 Linhas 25 Linhas 50 Linhas 100 Linhas" at bounding box center [626, 440] width 43 height 14
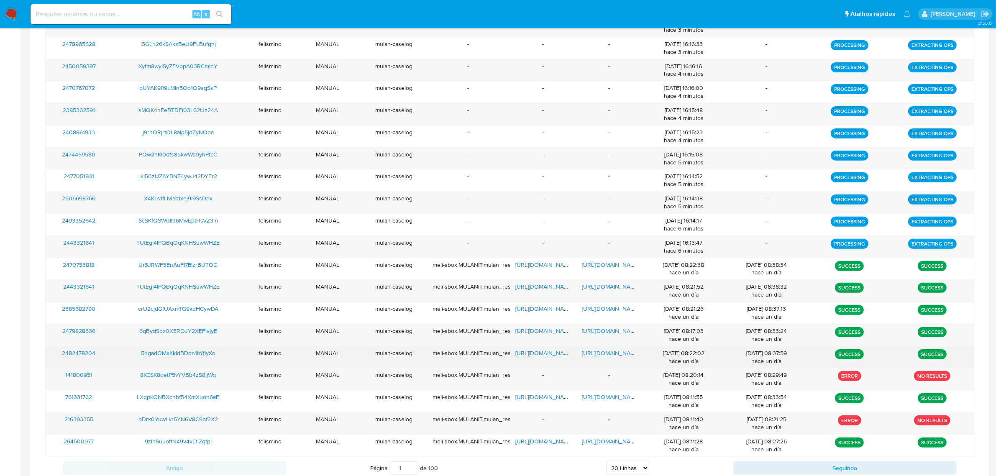
scroll to position [369, 0]
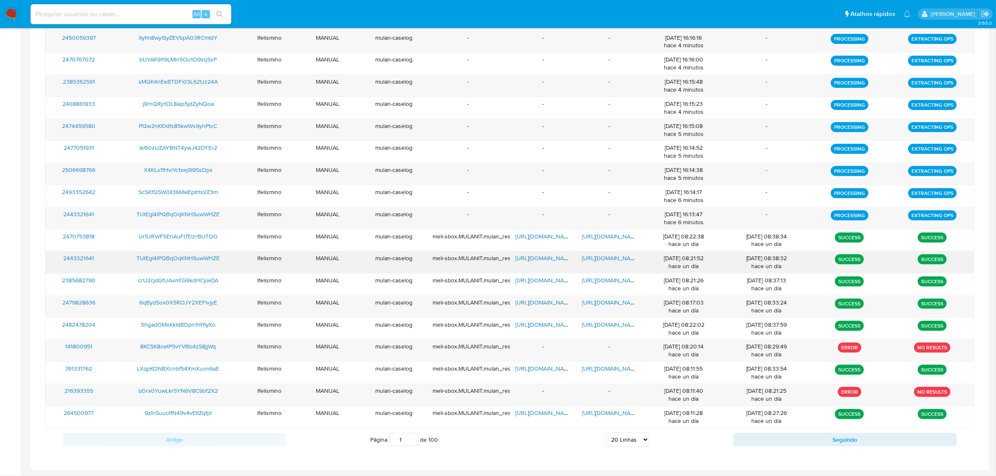
click at [611, 259] on span "[URL][DOMAIN_NAME]" at bounding box center [611, 258] width 58 height 8
click at [532, 258] on span "[URL][DOMAIN_NAME]" at bounding box center [545, 258] width 58 height 8
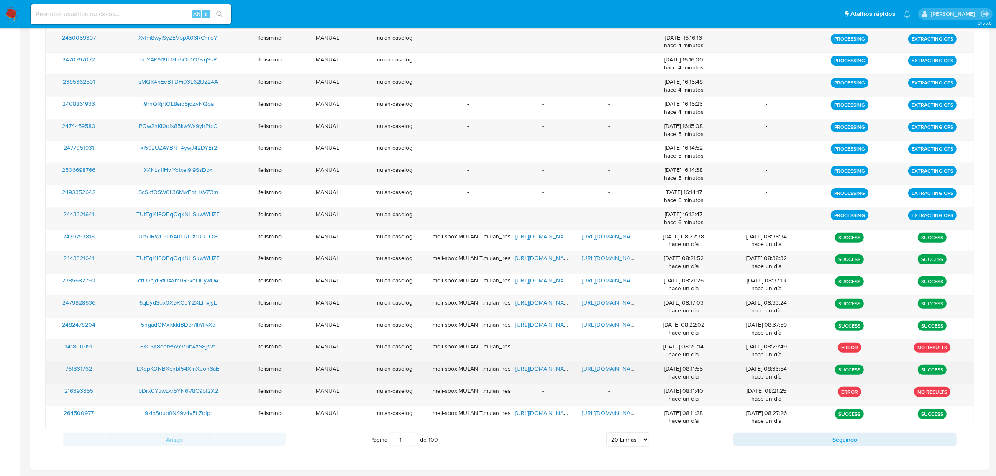
click at [623, 373] on span "[URL][DOMAIN_NAME]" at bounding box center [611, 368] width 58 height 8
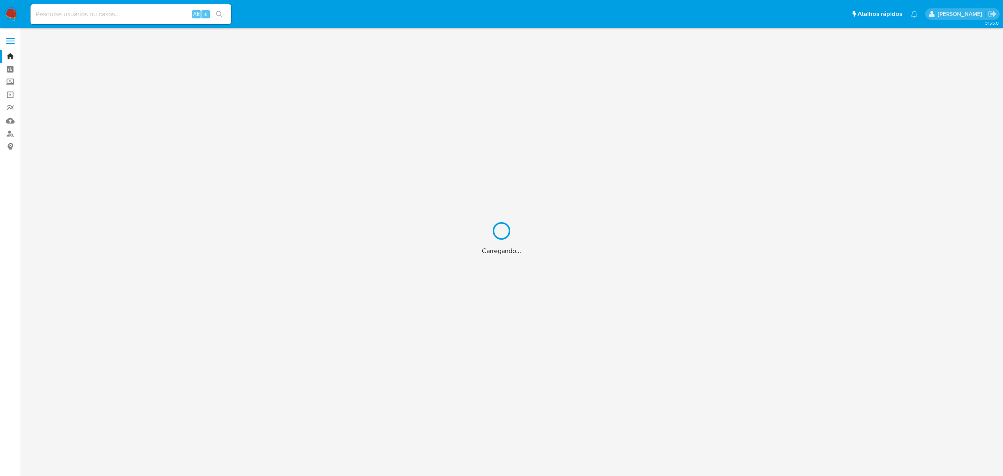
click at [133, 15] on input at bounding box center [131, 14] width 201 height 11
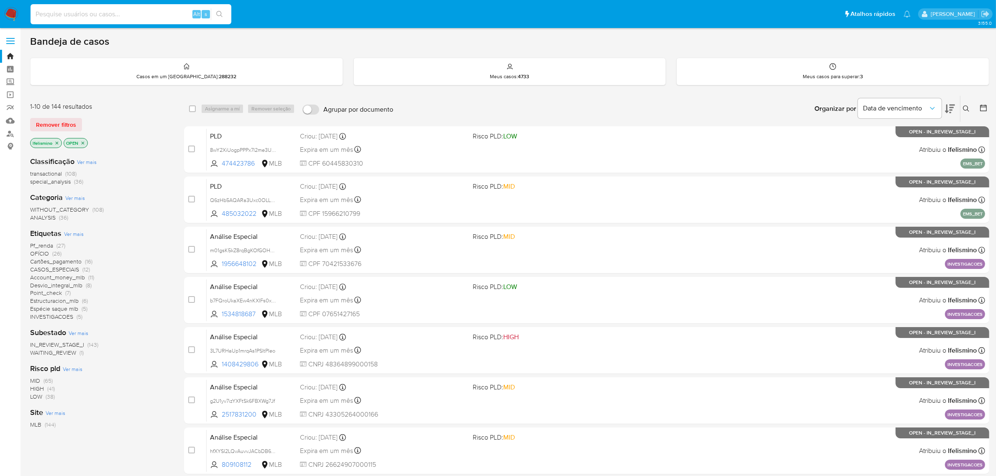
paste input "LXqpKONBXcnbf54XmXuon6aE"
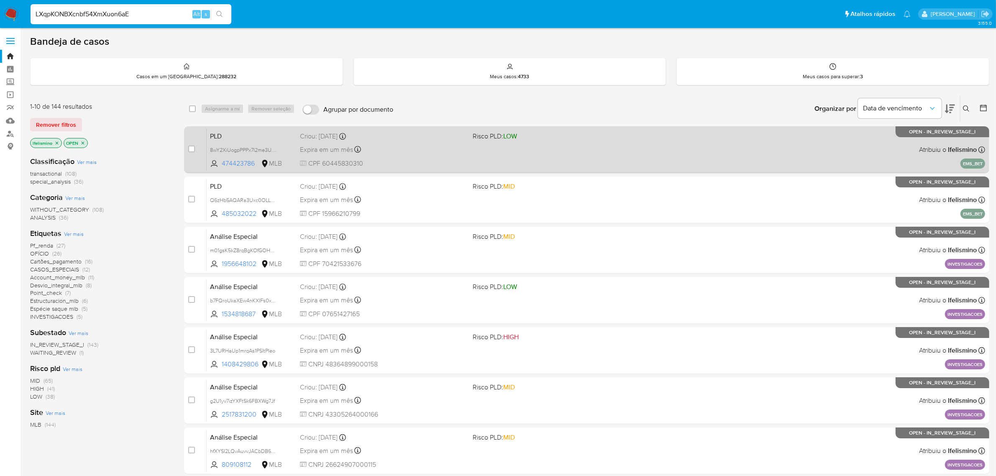
type input "LXqpKONBXcnbf54XmXuon6aE"
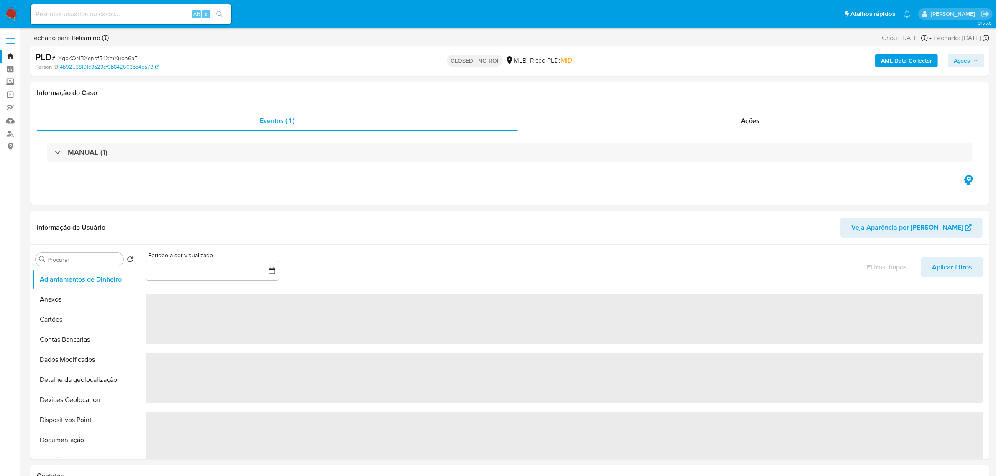
select select "10"
